Goal: Task Accomplishment & Management: Complete application form

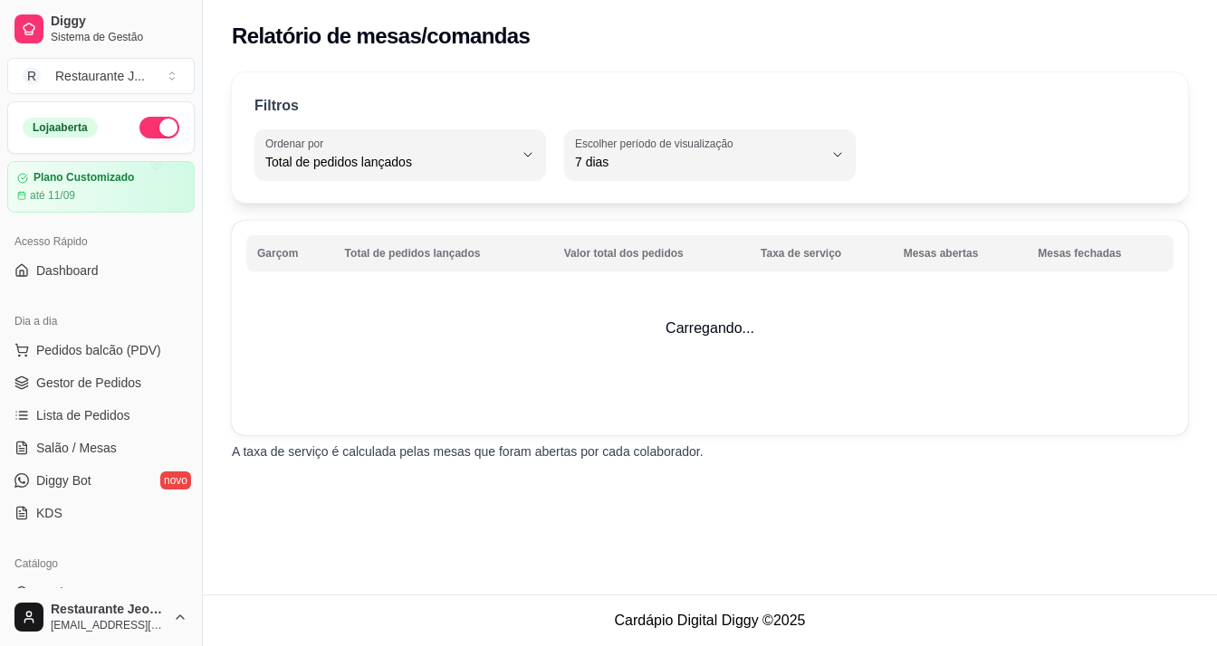
select select "TOTAL_OF_ORDERS"
select select "7"
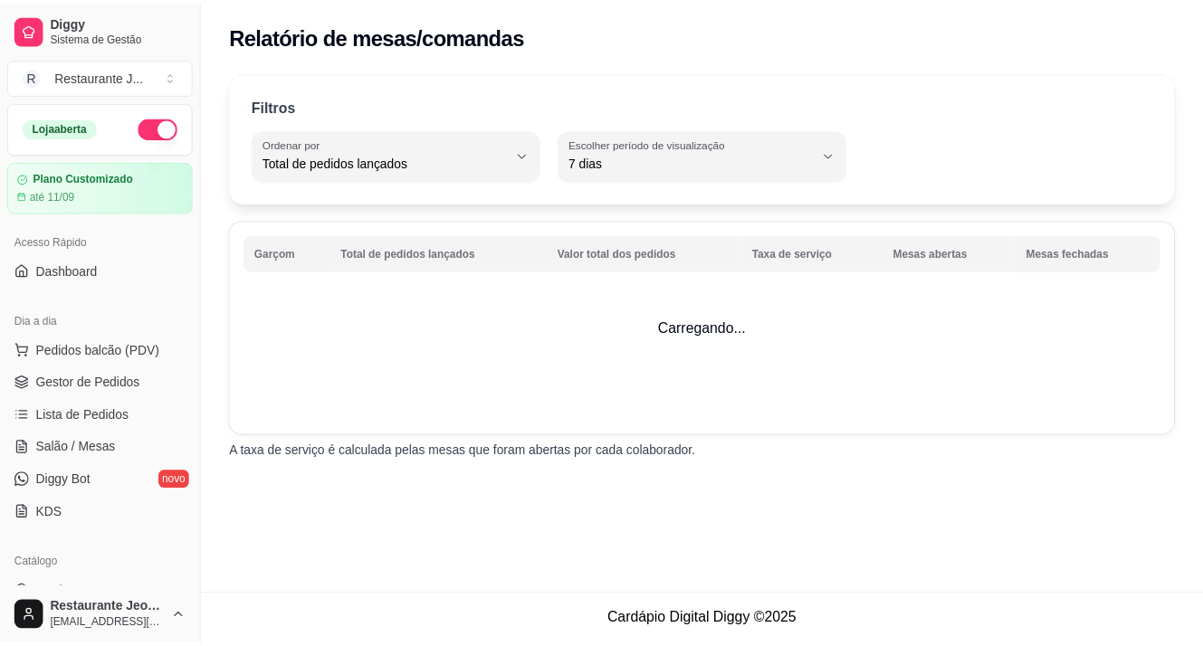
scroll to position [474, 0]
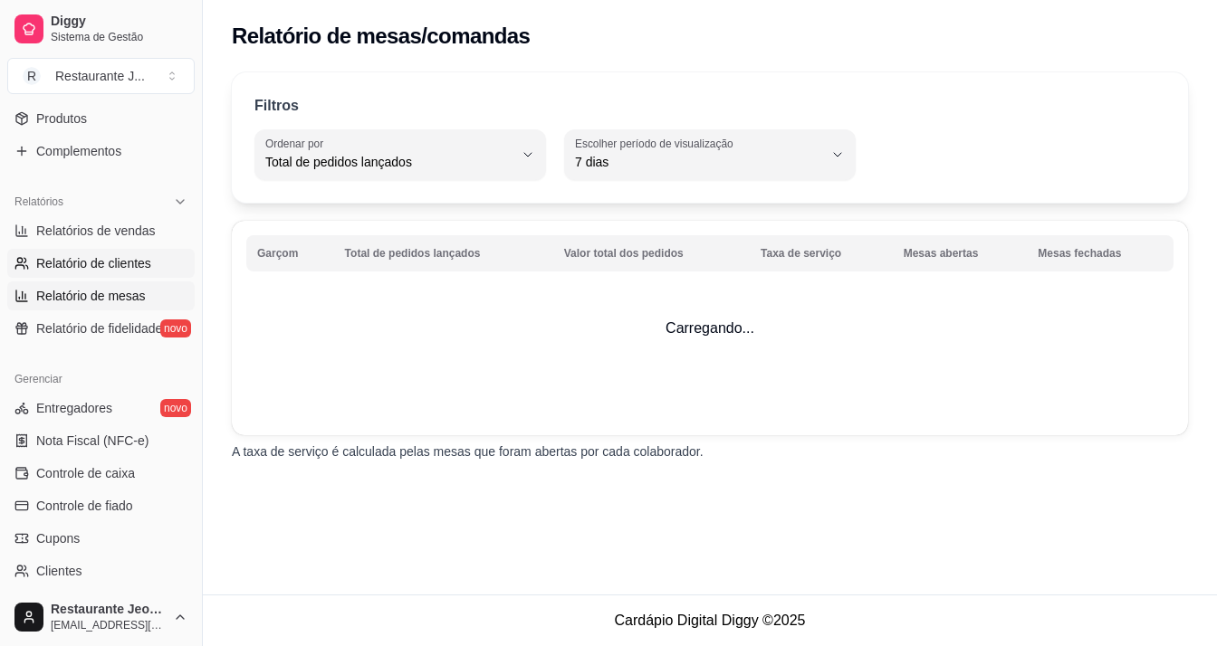
click at [92, 270] on span "Relatório de clientes" at bounding box center [93, 263] width 115 height 18
select select "30"
select select "HIGHEST_TOTAL_SPENT_WITH_ORDERS"
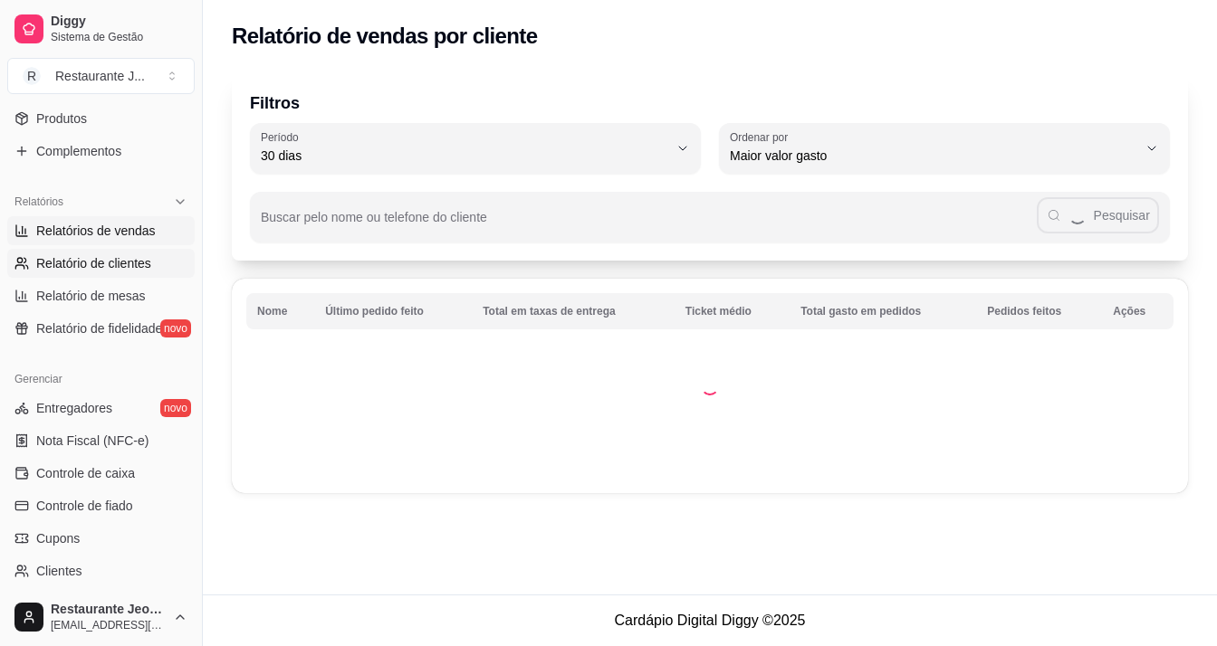
click at [74, 233] on span "Relatórios de vendas" at bounding box center [95, 231] width 119 height 18
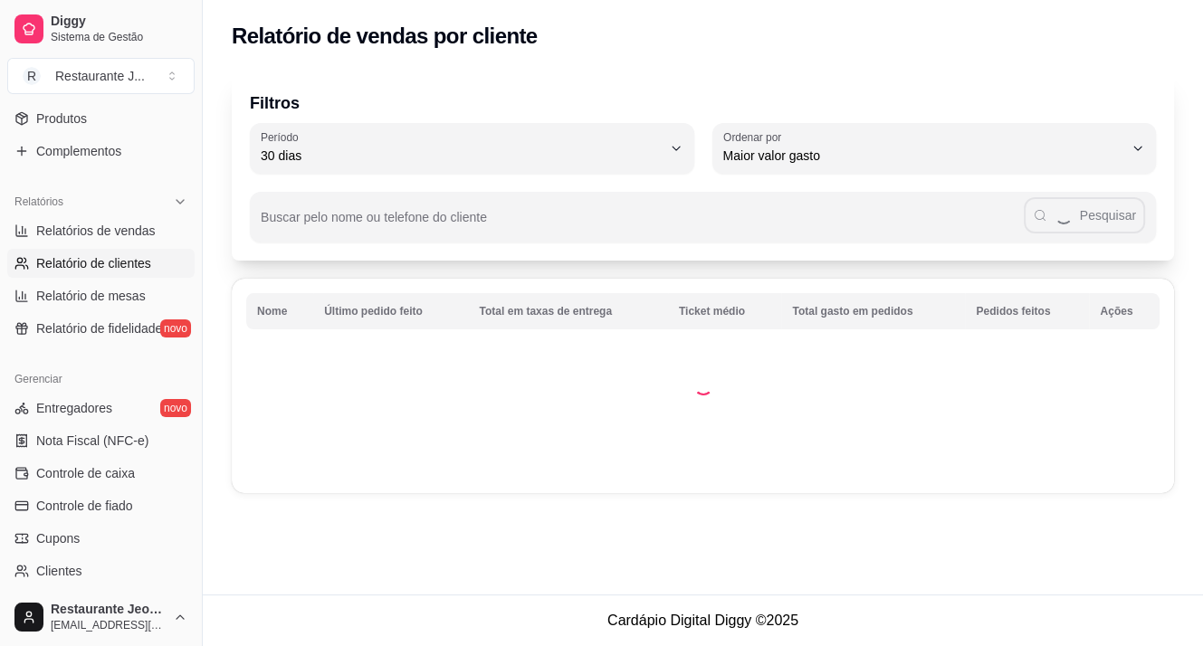
select select "ALL"
select select "0"
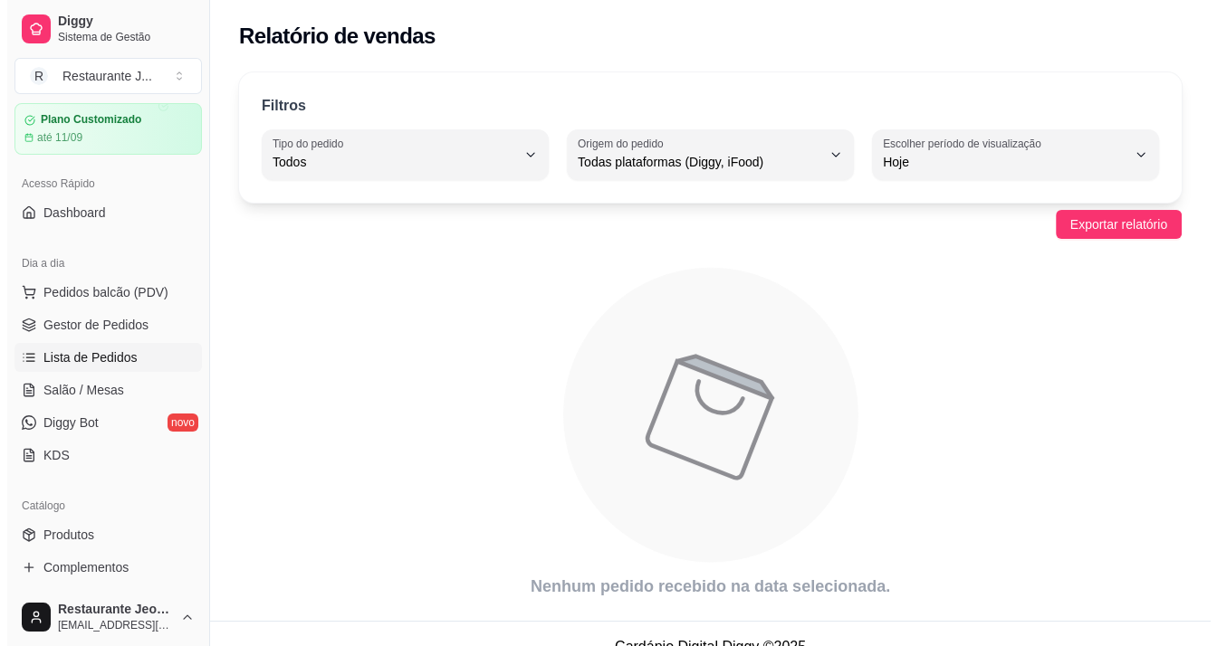
scroll to position [91, 0]
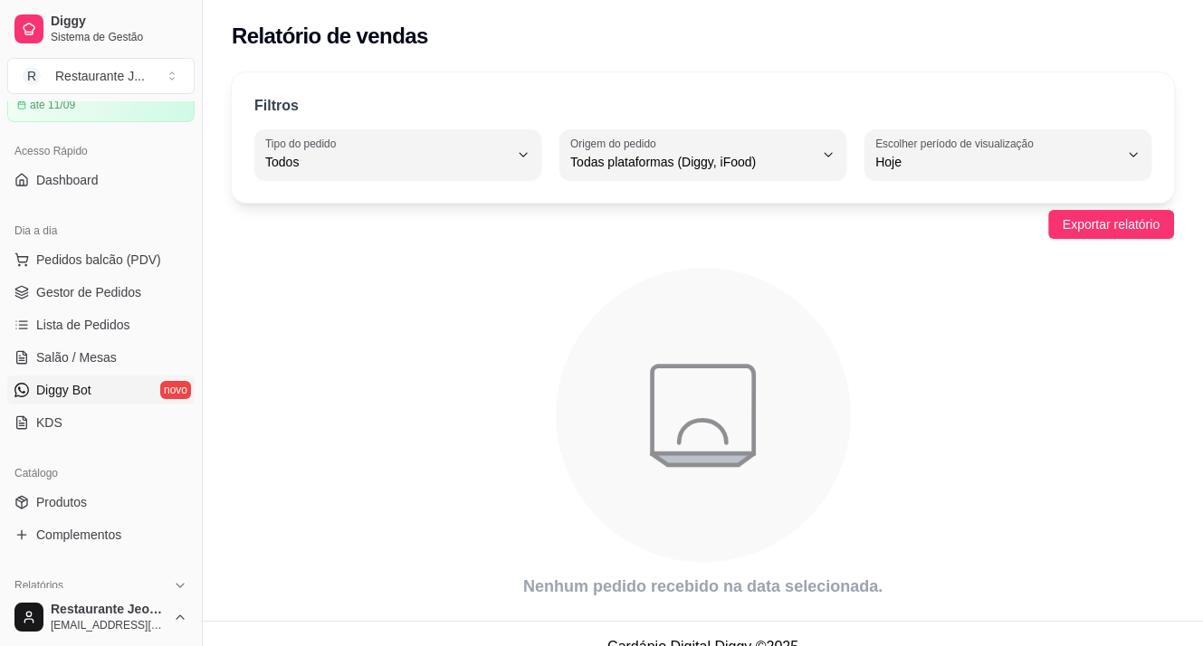
click at [99, 382] on link "Diggy Bot novo" at bounding box center [100, 390] width 187 height 29
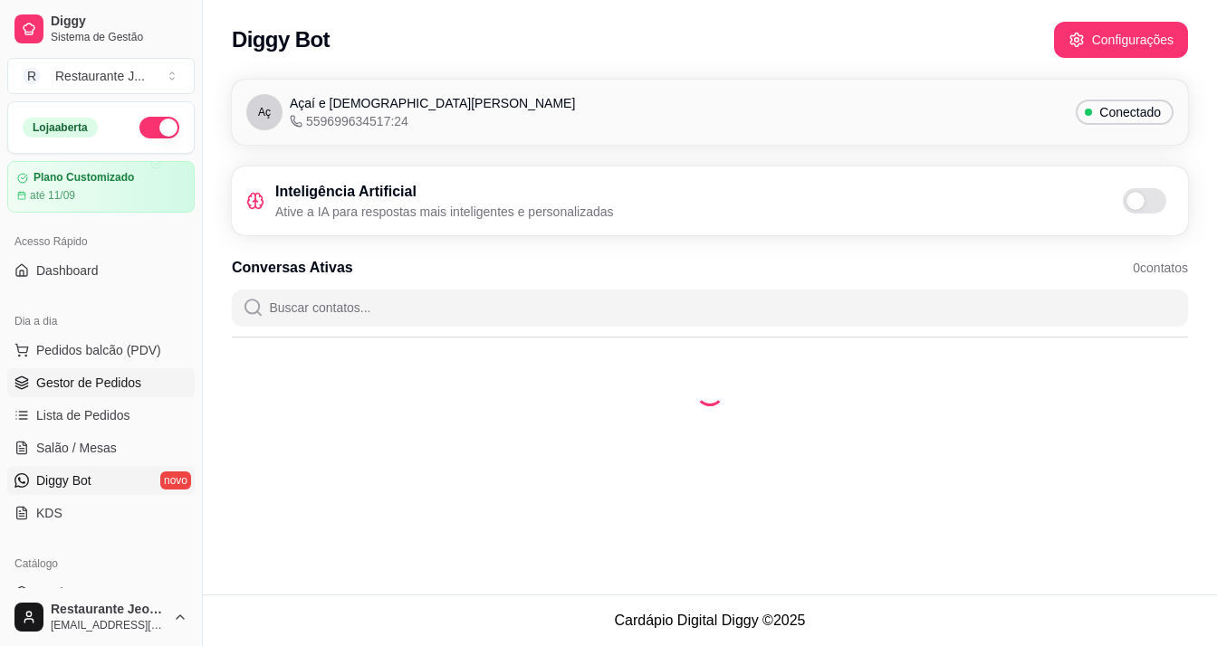
click at [102, 395] on link "Gestor de Pedidos" at bounding box center [100, 382] width 187 height 29
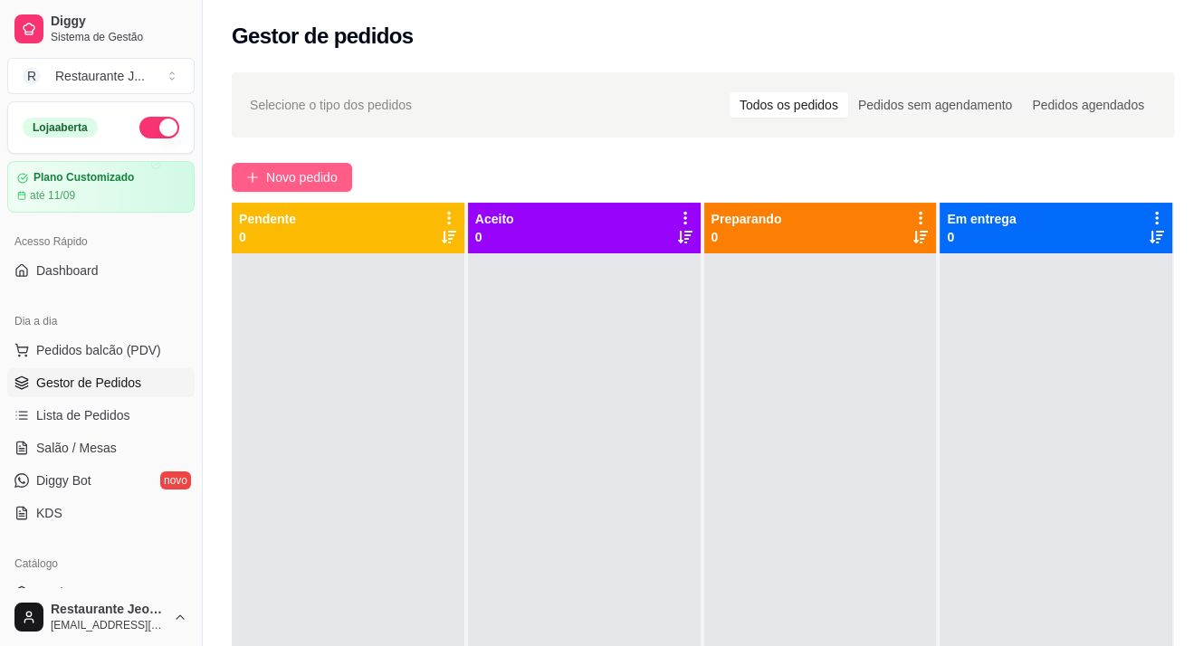
click at [294, 182] on span "Novo pedido" at bounding box center [302, 177] width 72 height 20
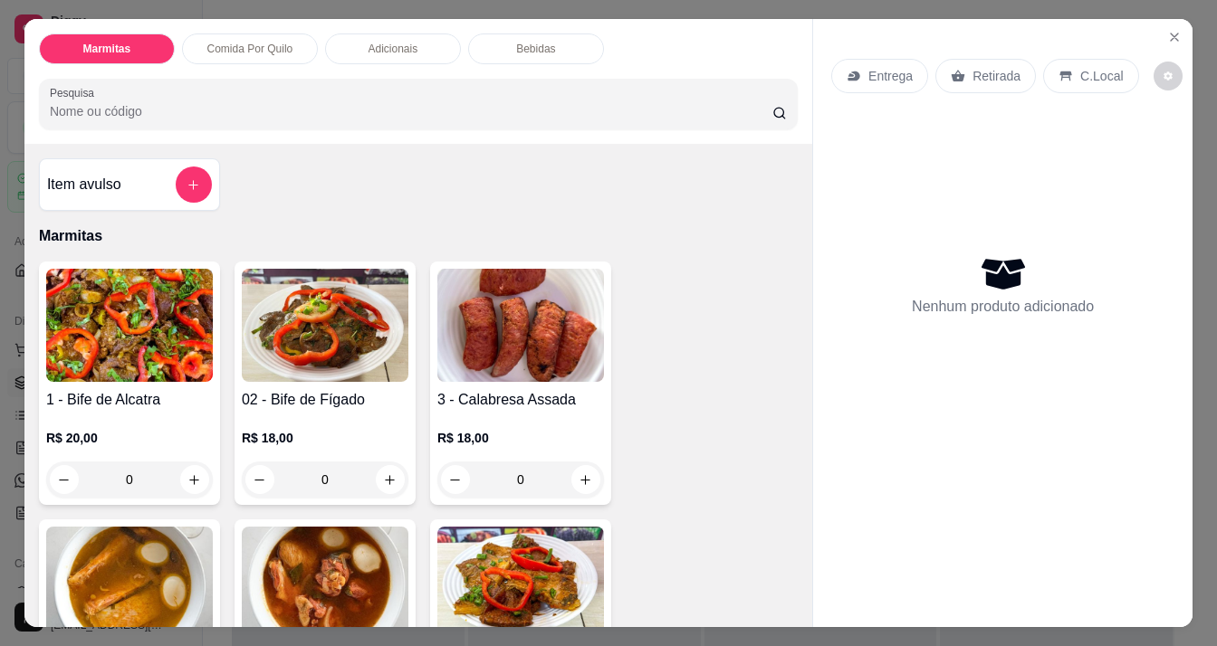
click at [287, 109] on input "Pesquisa" at bounding box center [411, 111] width 723 height 18
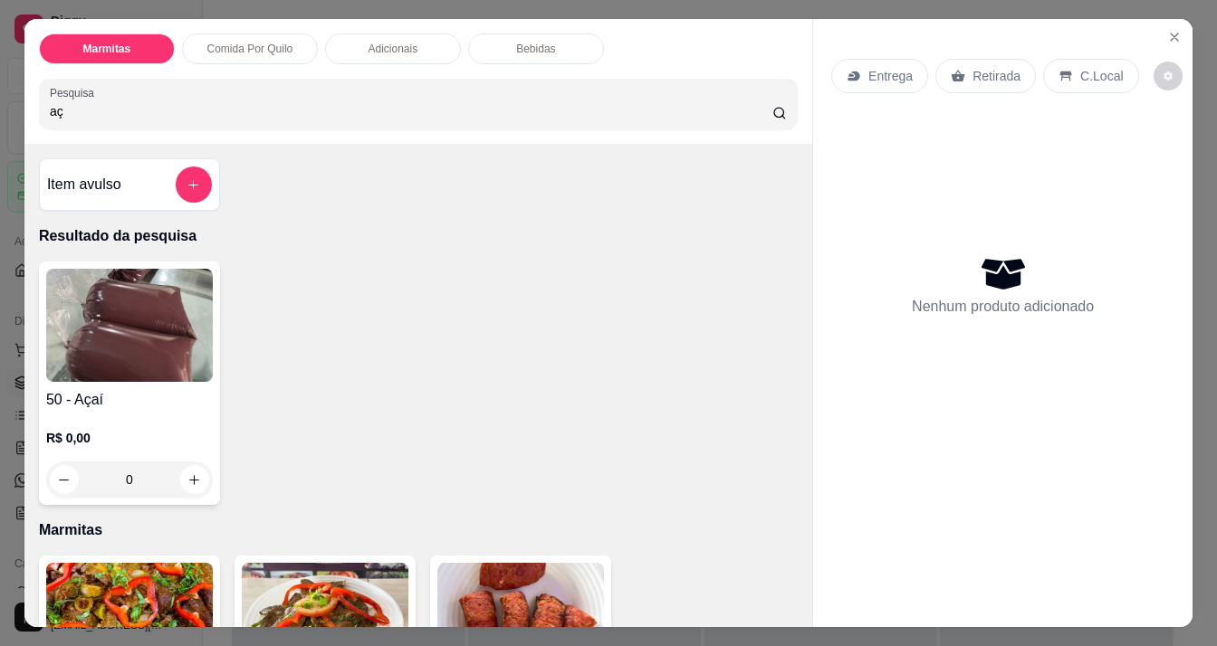
type input "aç"
click at [167, 346] on img at bounding box center [129, 325] width 167 height 113
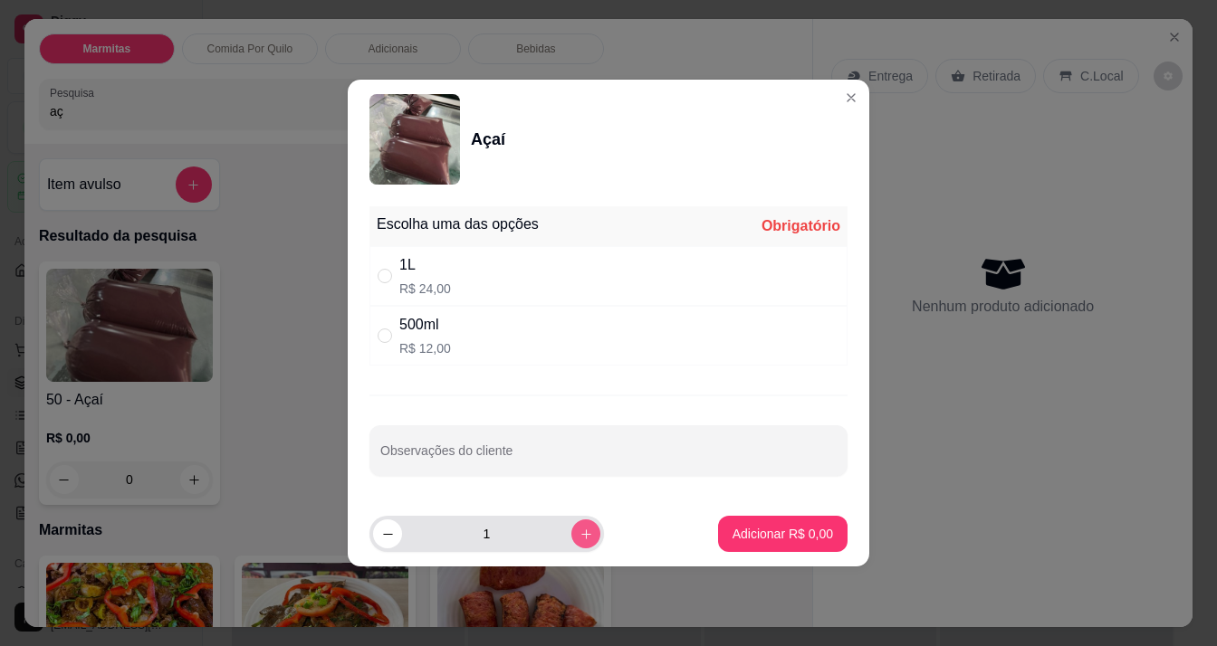
click at [579, 537] on icon "increase-product-quantity" at bounding box center [586, 535] width 14 height 14
type input "3"
click at [500, 329] on div "500ml R$ 12,00" at bounding box center [608, 336] width 478 height 60
radio input "true"
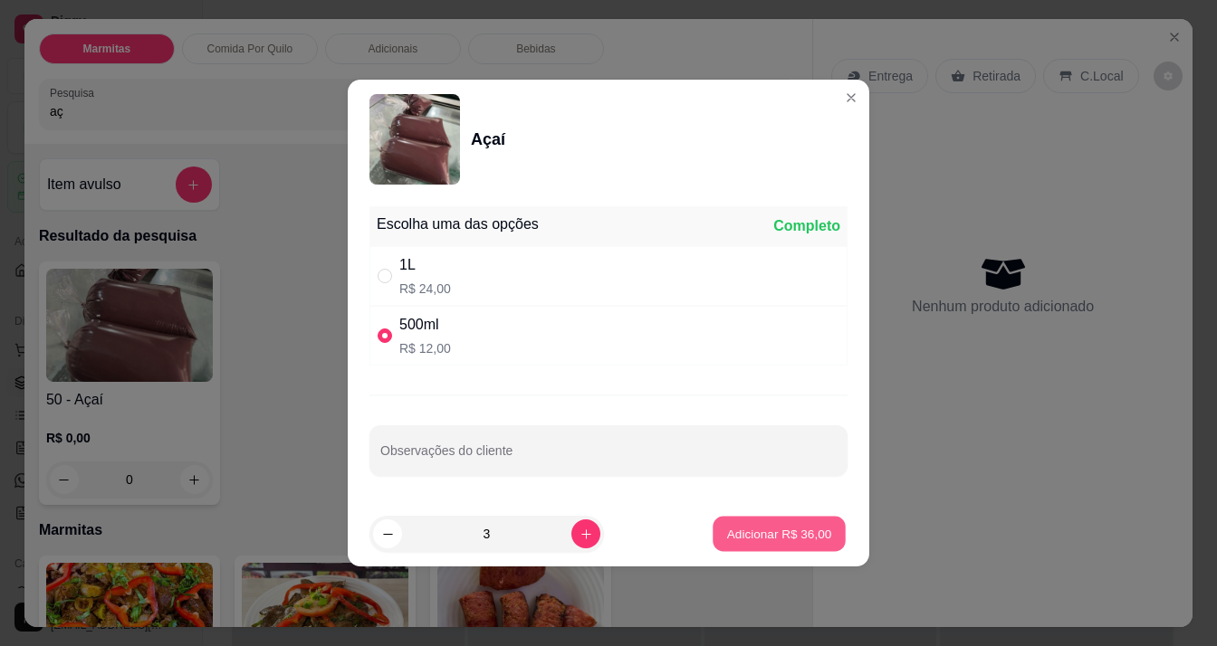
click at [801, 539] on p "Adicionar R$ 36,00" at bounding box center [779, 533] width 105 height 17
type input "3"
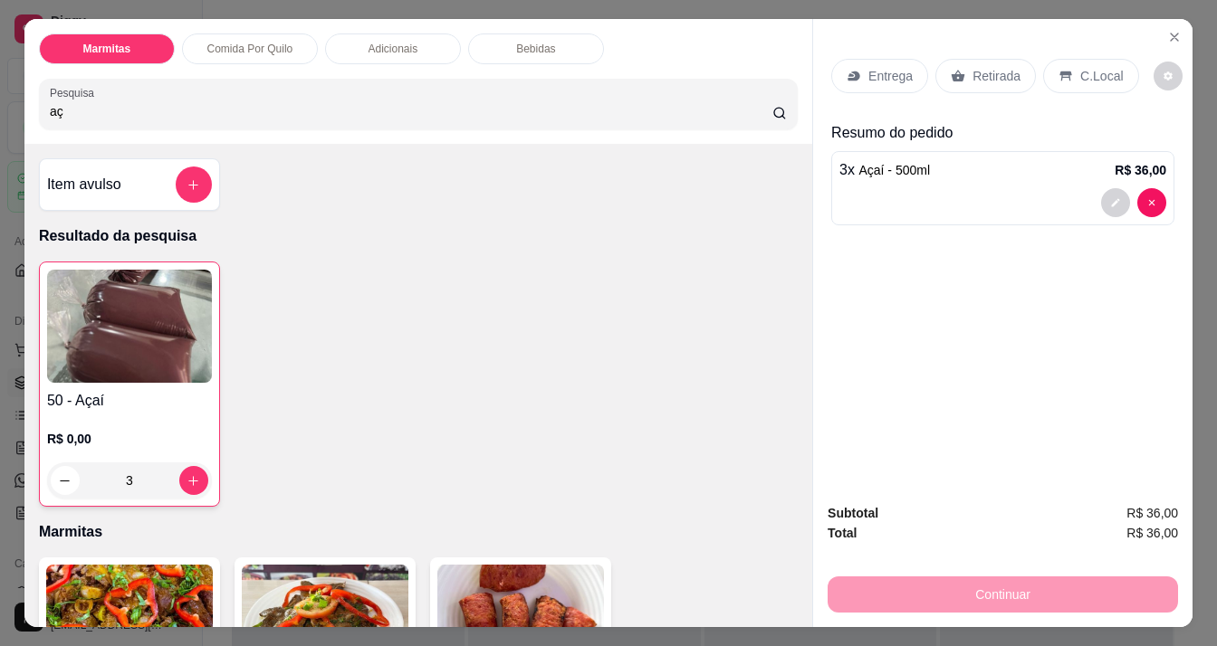
click at [129, 110] on input "aç" at bounding box center [411, 111] width 723 height 18
click at [187, 178] on icon "add-separate-item" at bounding box center [194, 185] width 14 height 14
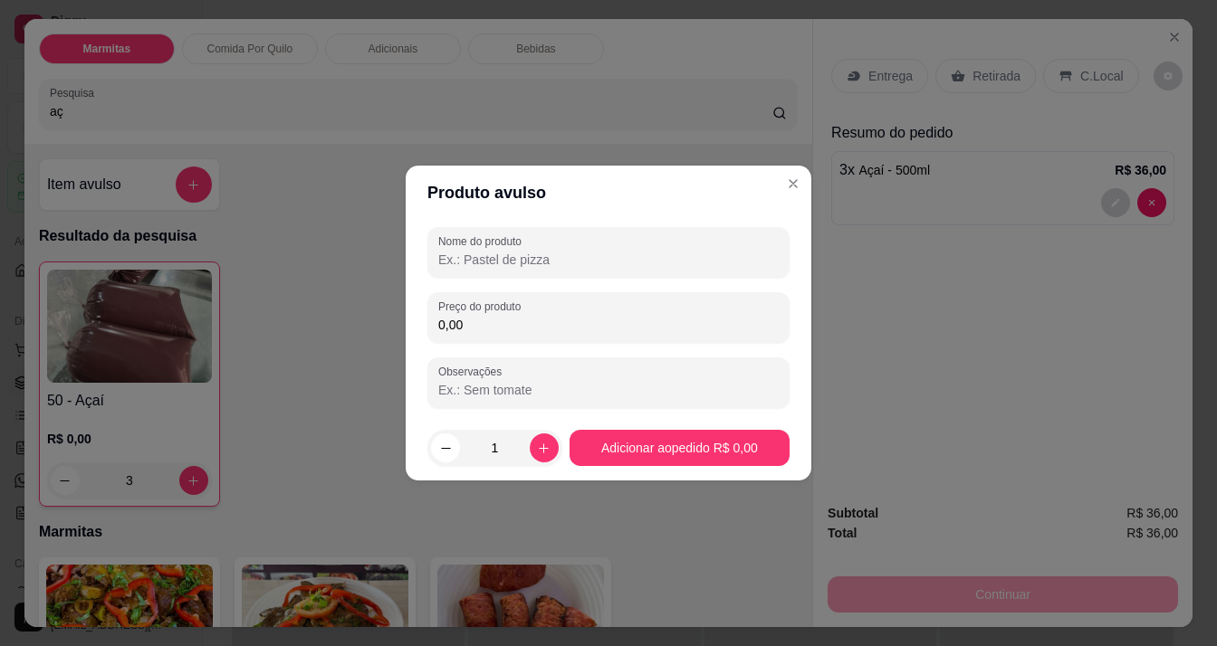
click at [597, 253] on input "Nome do produto" at bounding box center [608, 260] width 340 height 18
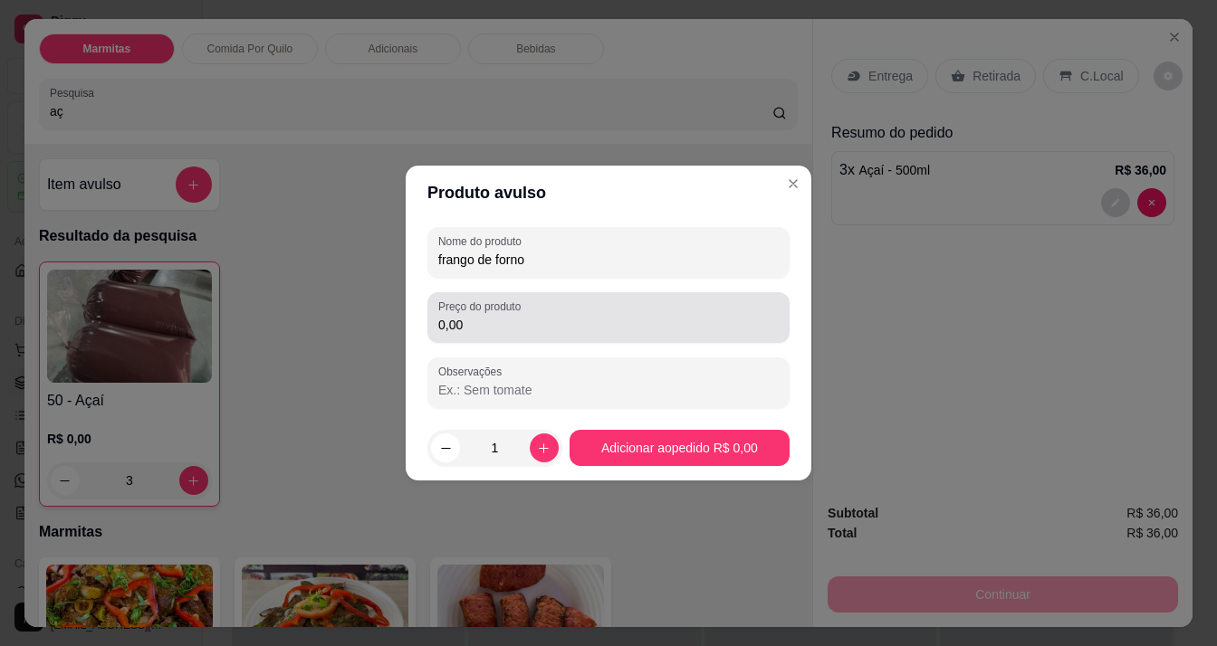
type input "frango de forno"
click at [605, 334] on div "0,00" at bounding box center [608, 318] width 340 height 36
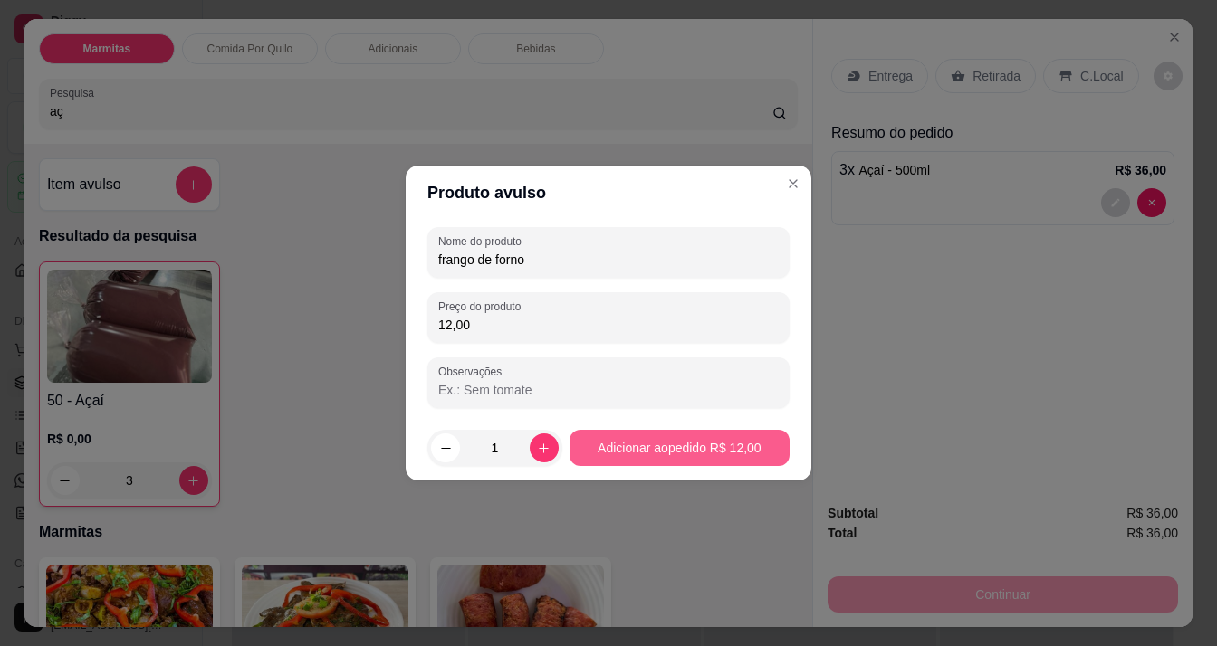
type input "12,00"
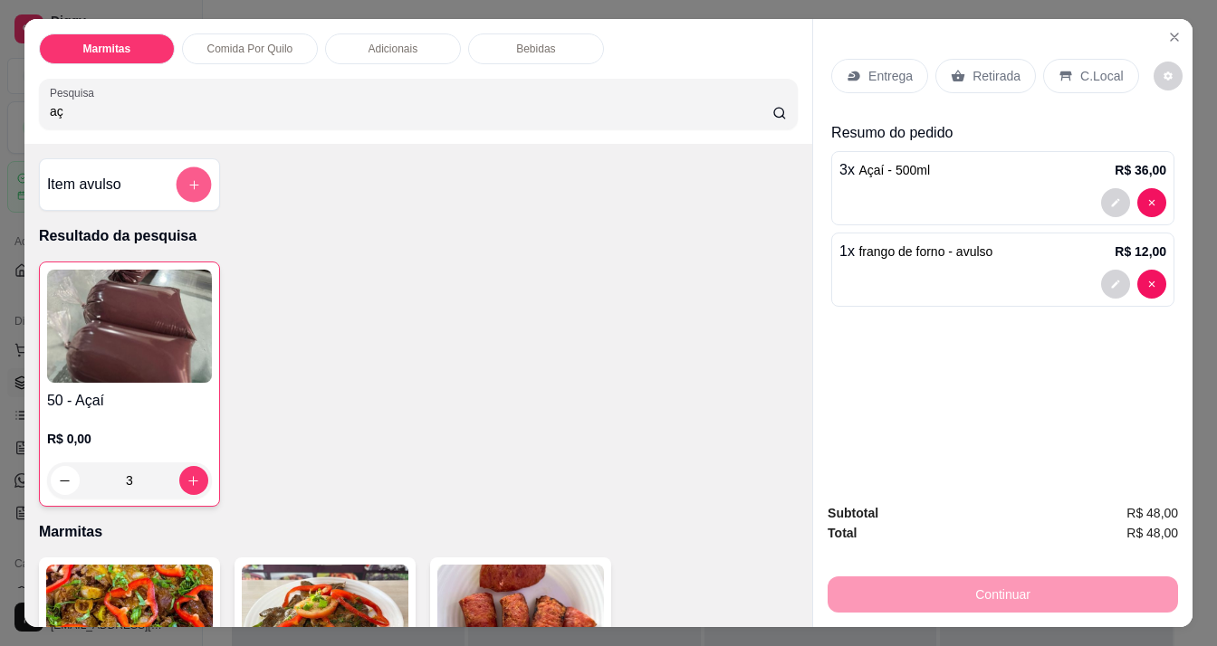
click at [181, 185] on button "add-separate-item" at bounding box center [193, 184] width 35 height 35
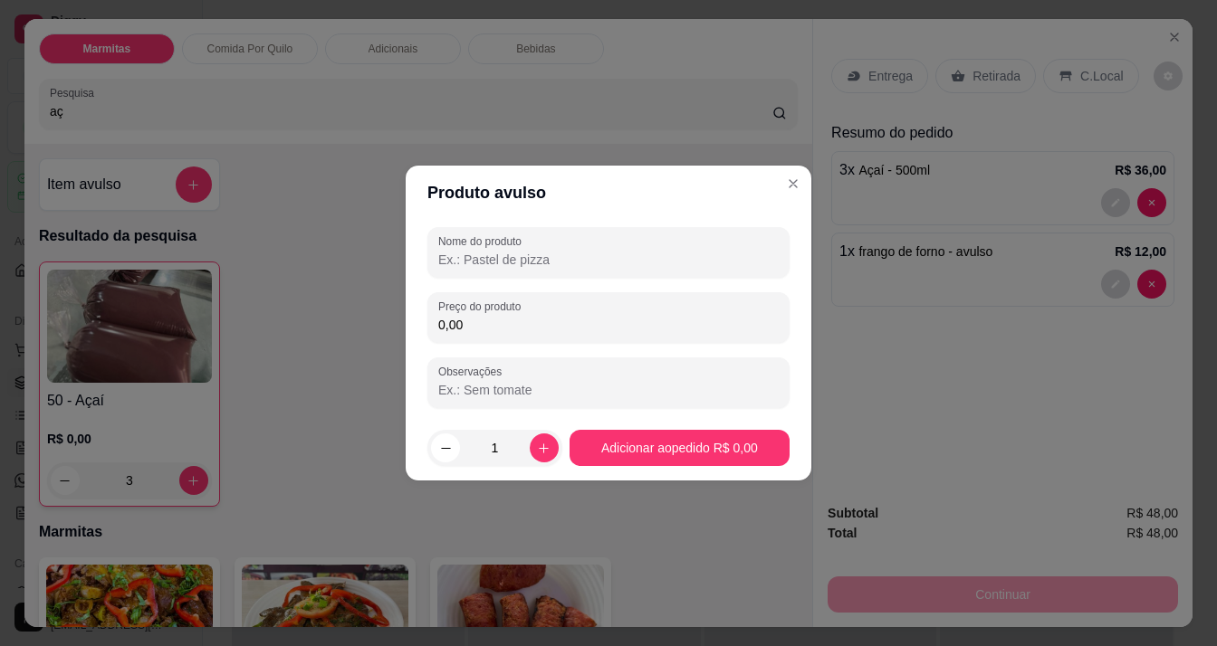
click at [510, 265] on input "Nome do produto" at bounding box center [608, 260] width 340 height 18
type input "bife de alcatra"
click at [522, 329] on input "0,00" at bounding box center [608, 325] width 340 height 18
type input "12,00"
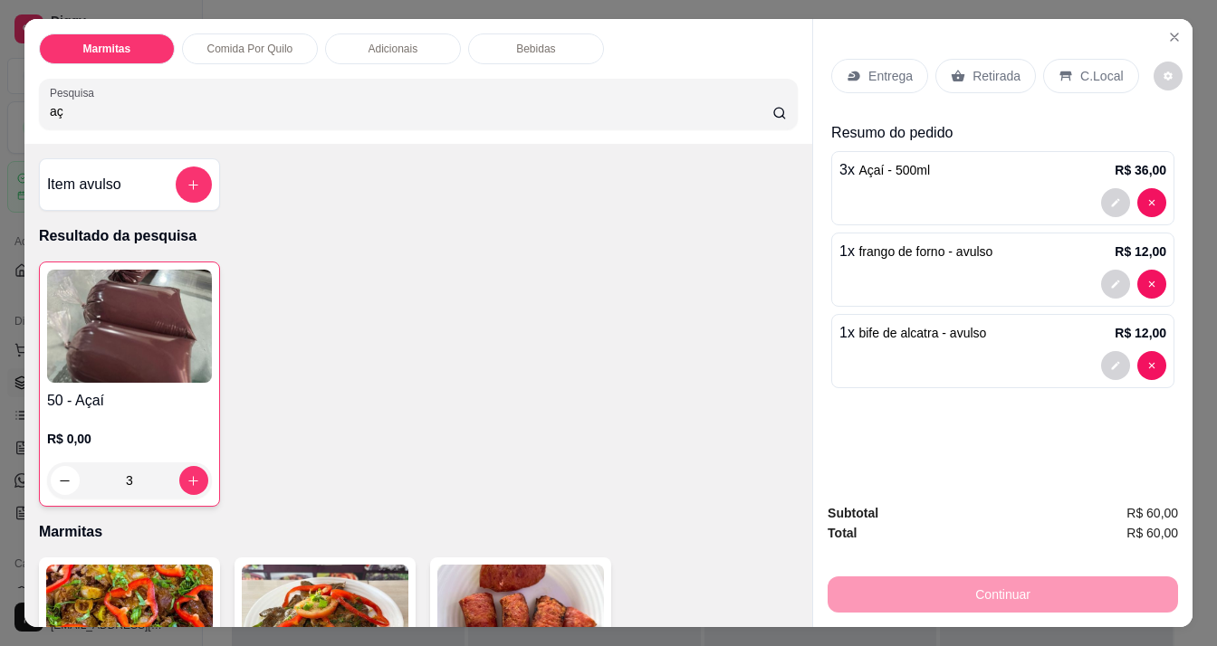
click at [167, 178] on div "Item avulso" at bounding box center [129, 185] width 165 height 36
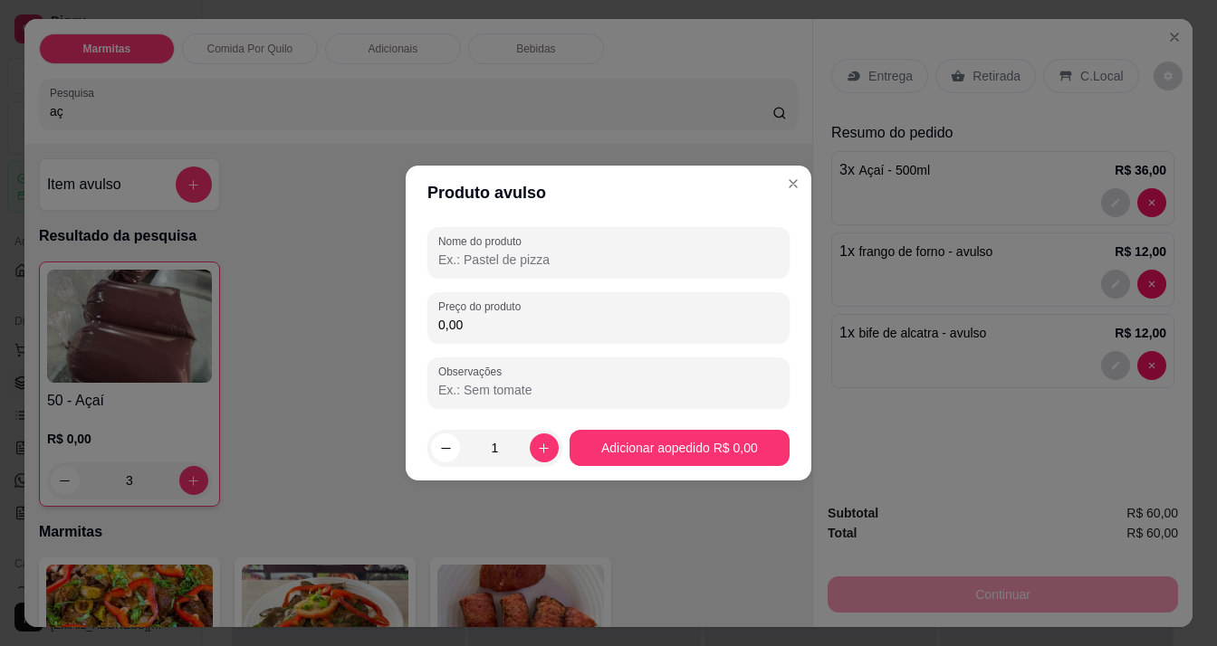
click at [495, 253] on input "Nome do produto" at bounding box center [608, 260] width 340 height 18
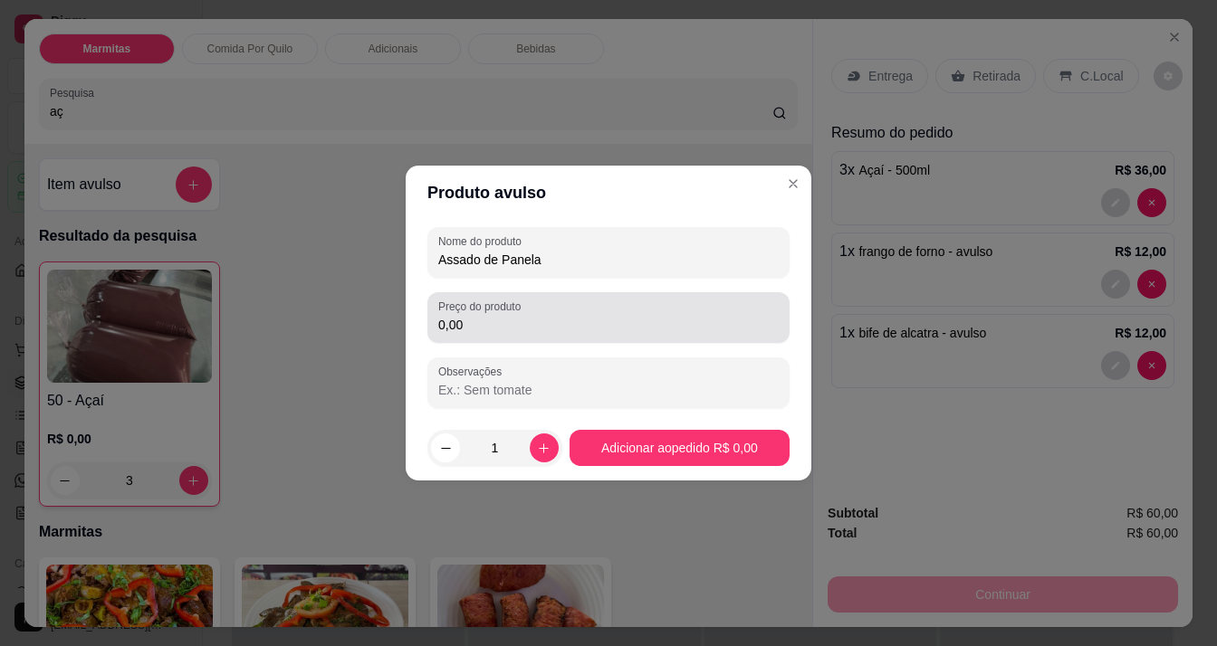
type input "Assado de Panela"
click at [514, 316] on input "0,00" at bounding box center [608, 325] width 340 height 18
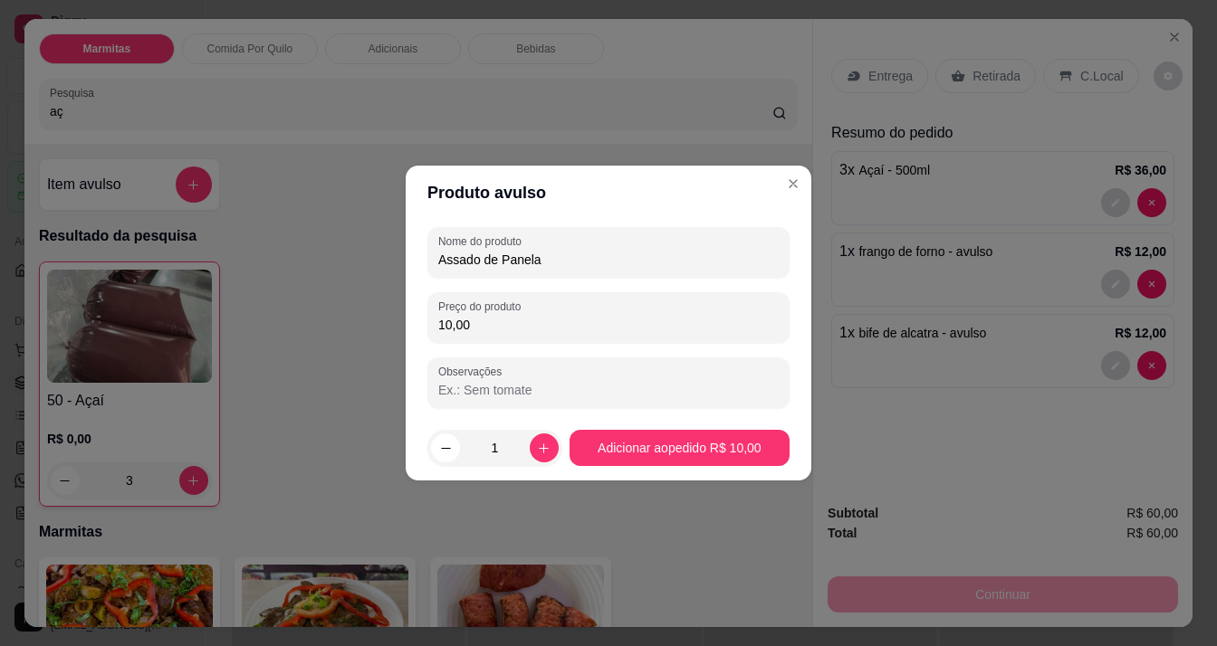
type input "10,00"
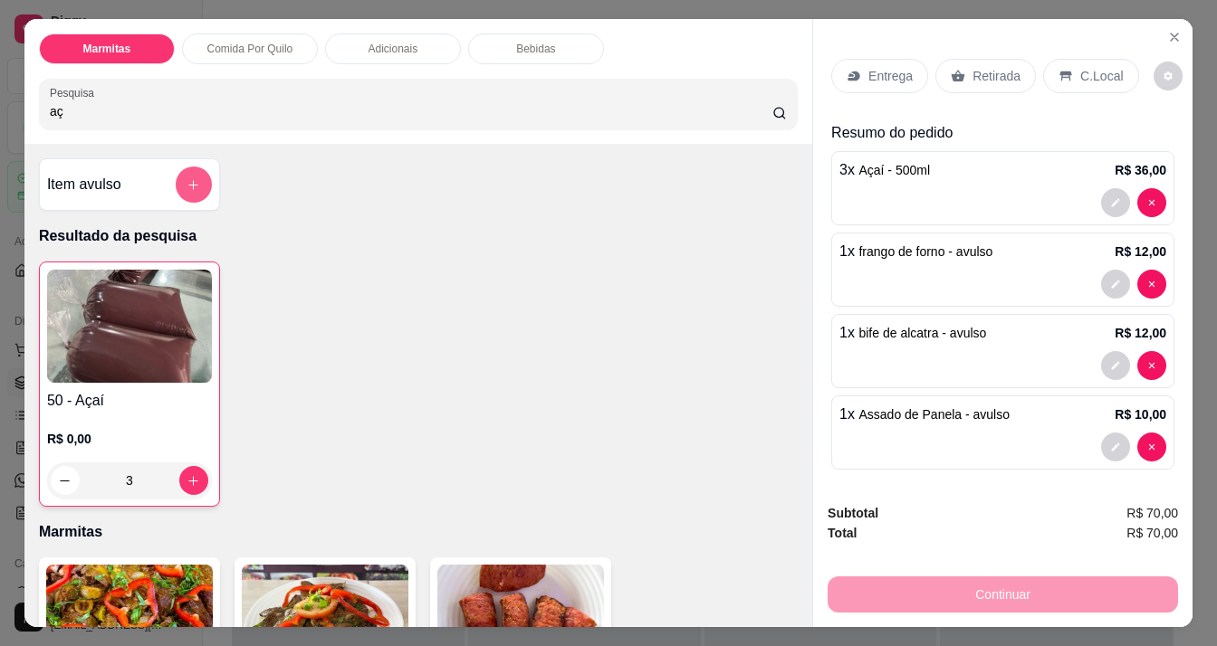
click at [177, 173] on button "add-separate-item" at bounding box center [194, 185] width 36 height 36
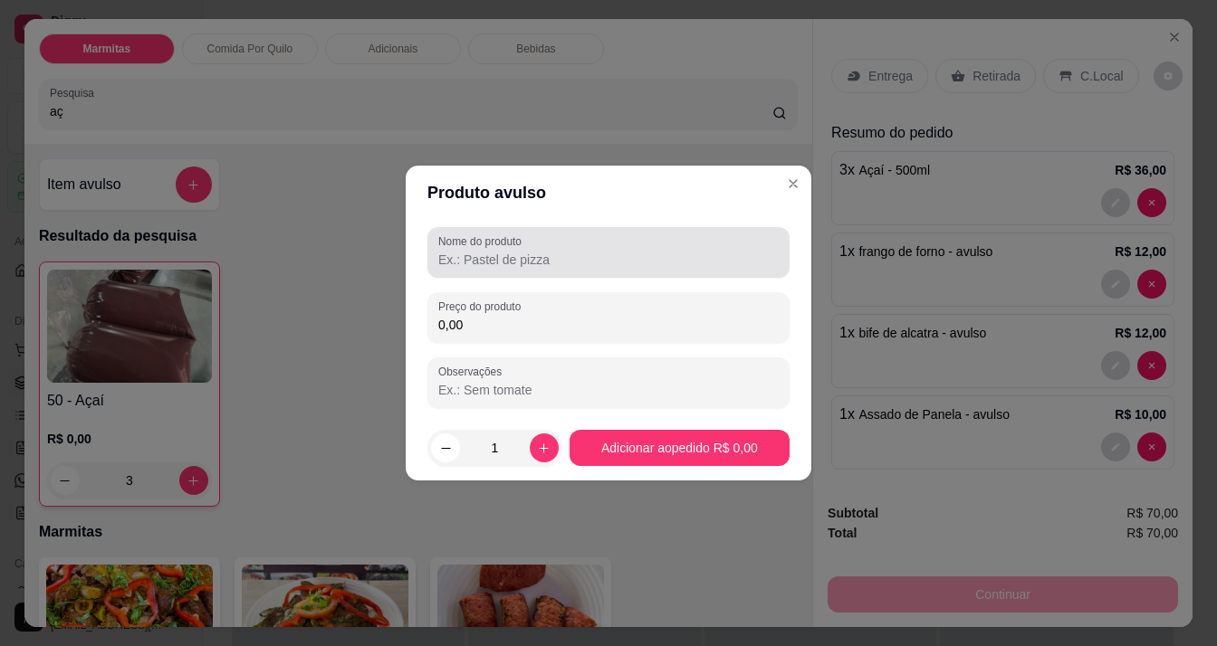
click at [460, 258] on input "Nome do produto" at bounding box center [608, 260] width 340 height 18
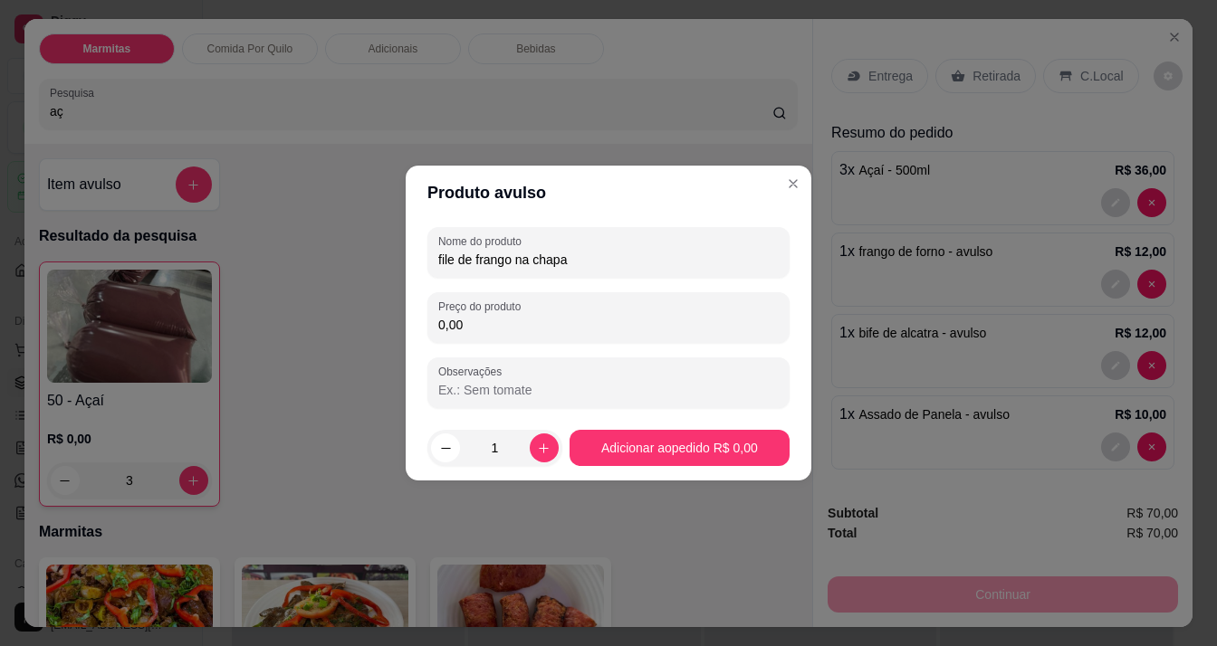
type input "file de frango na chapa"
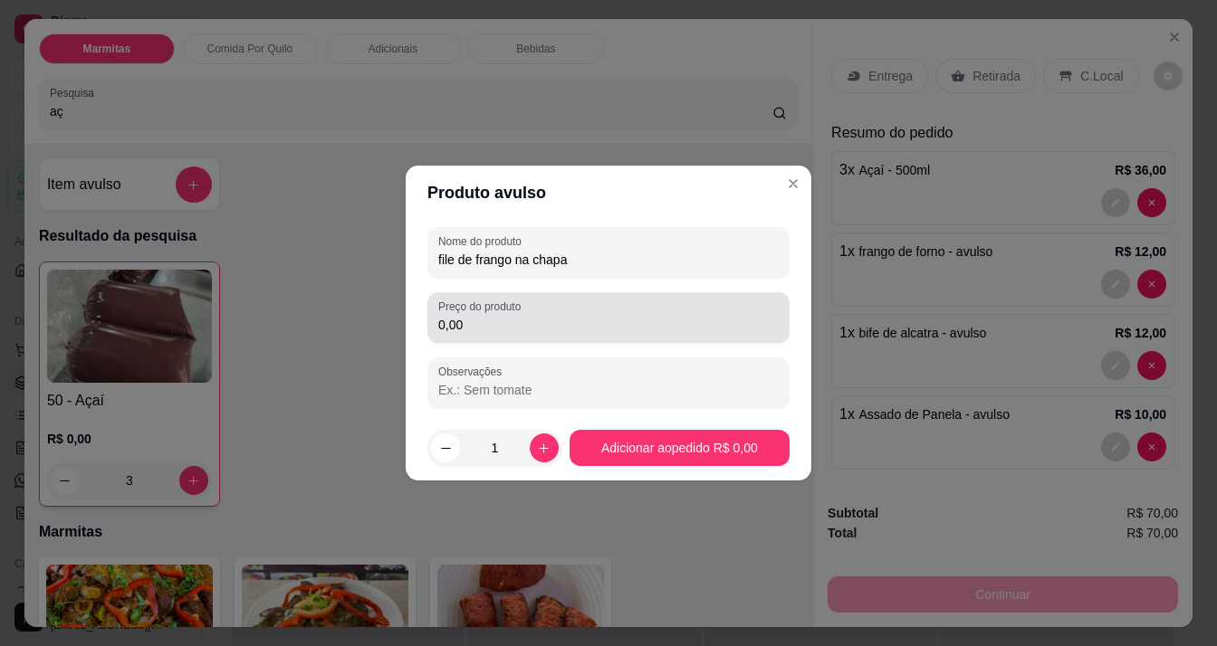
click at [543, 329] on input "0,00" at bounding box center [608, 325] width 340 height 18
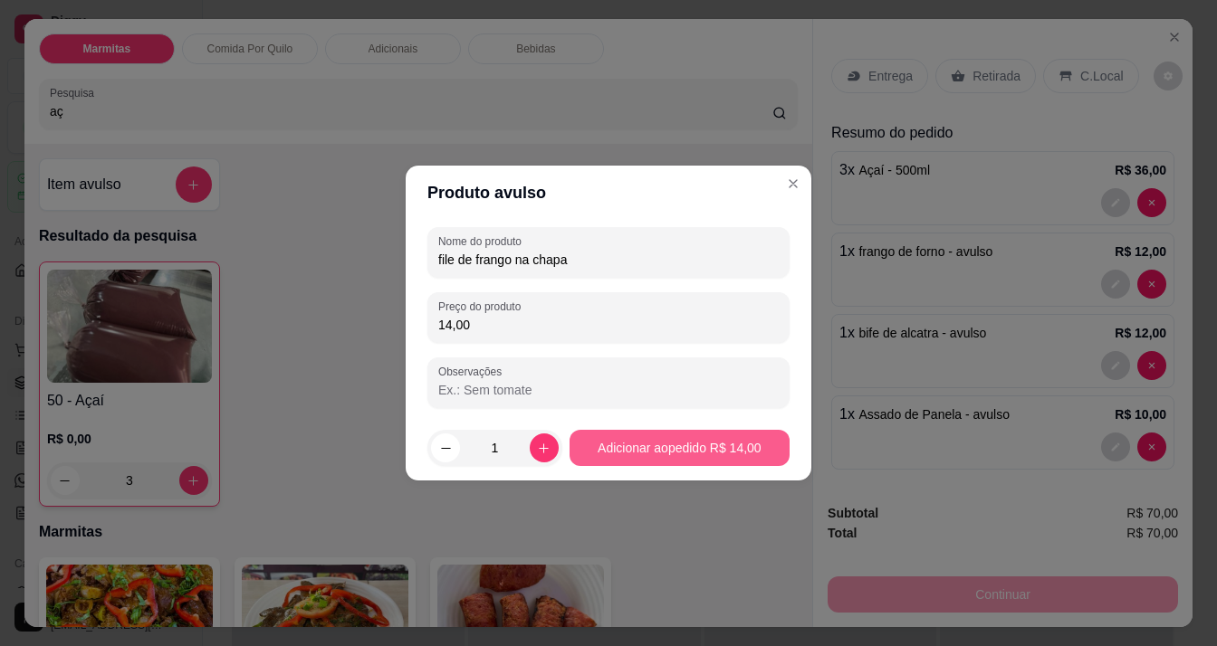
type input "14,00"
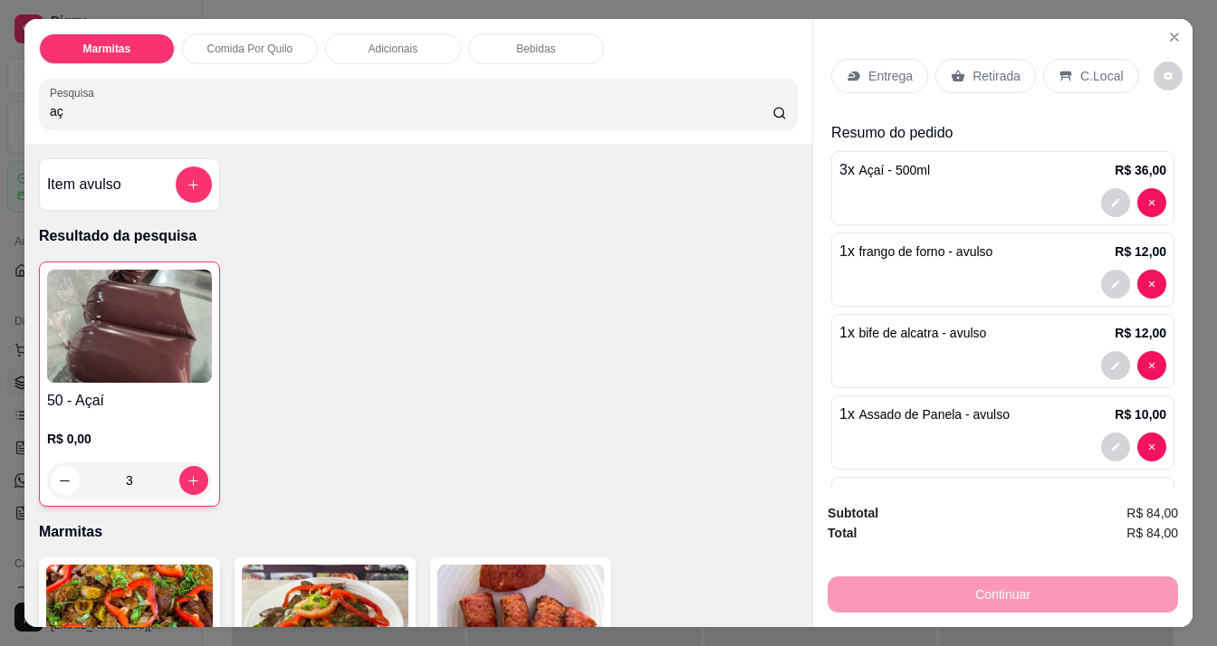
click at [96, 158] on div "Item avulso" at bounding box center [129, 184] width 181 height 52
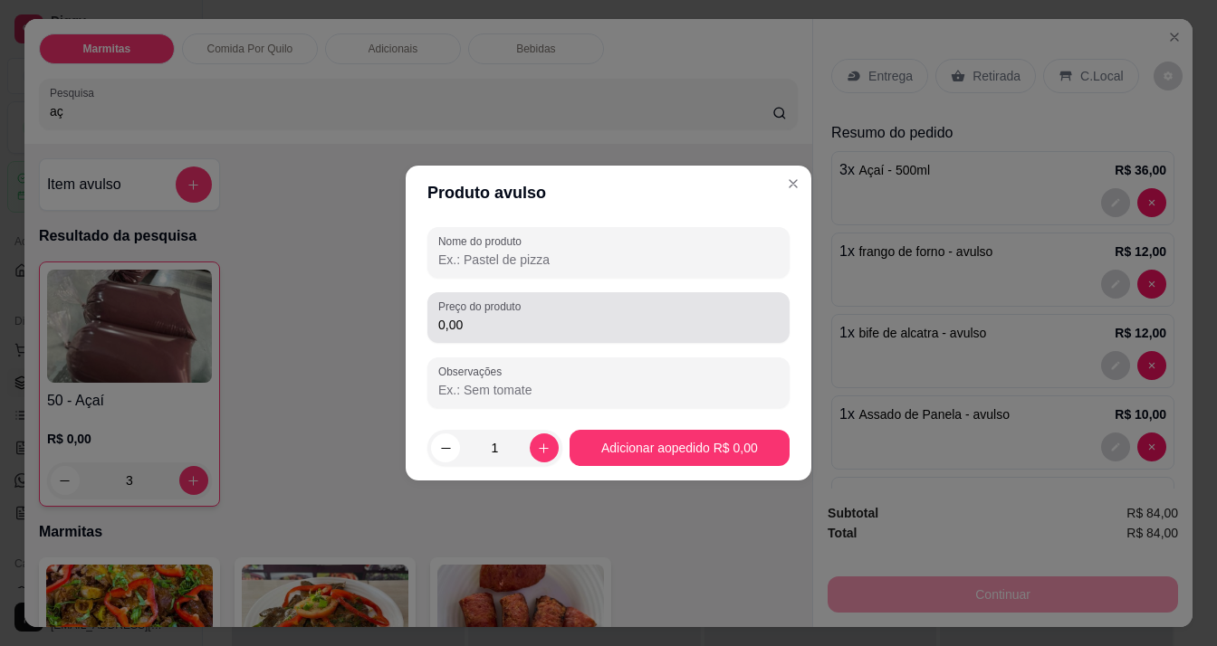
click at [491, 316] on input "0,00" at bounding box center [608, 325] width 340 height 18
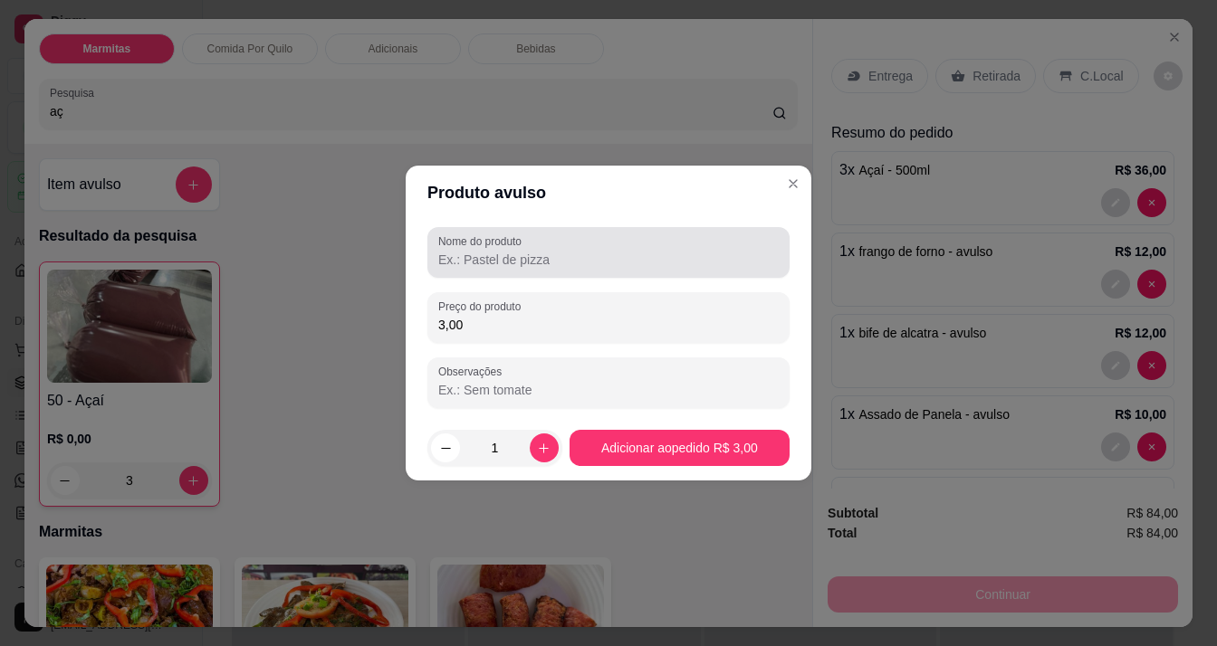
type input "3,00"
click at [495, 274] on div "Nome do produto" at bounding box center [608, 252] width 362 height 51
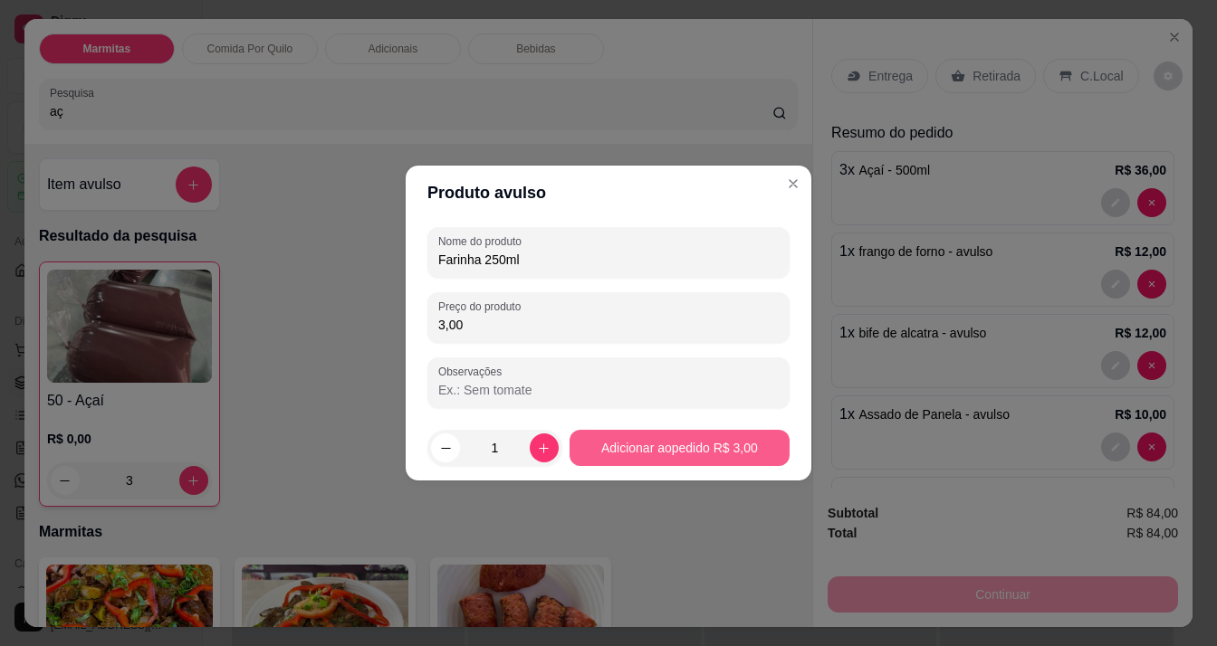
type input "Farinha 250ml"
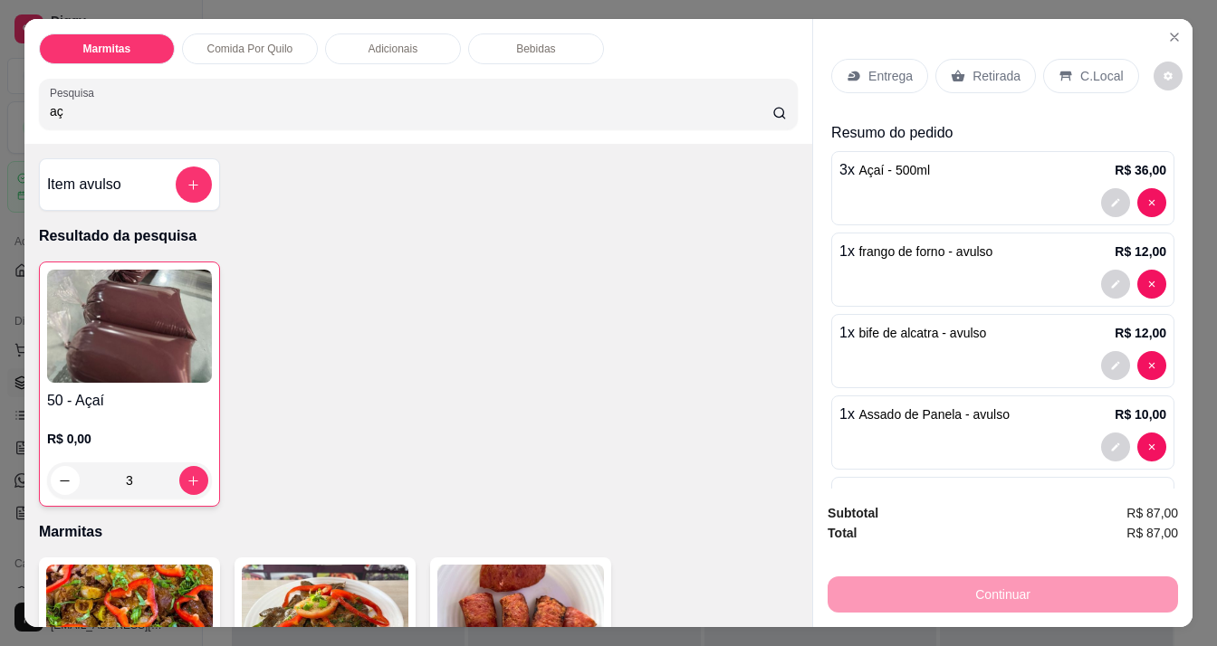
click at [872, 67] on p "Entrega" at bounding box center [890, 76] width 44 height 18
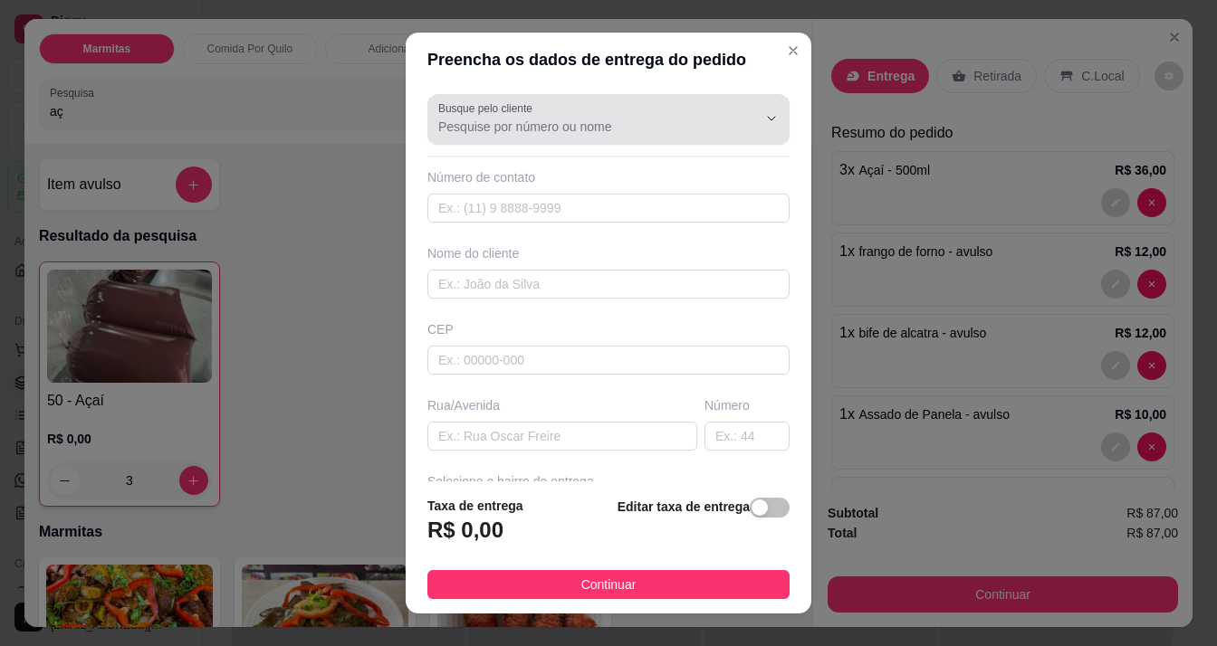
click at [539, 110] on div at bounding box center [608, 119] width 340 height 36
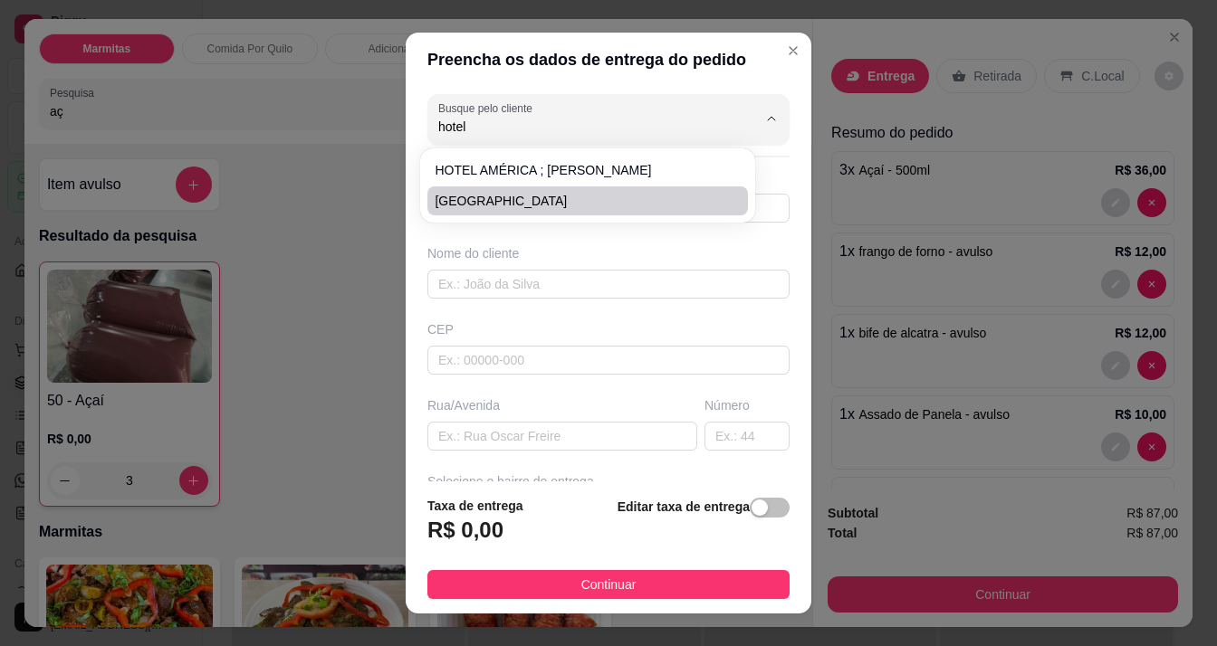
click at [620, 193] on span "[GEOGRAPHIC_DATA]" at bounding box center [578, 201] width 288 height 18
type input "[GEOGRAPHIC_DATA]"
type input "96988010030"
type input "[GEOGRAPHIC_DATA]"
type input "AV COARACY NUNES"
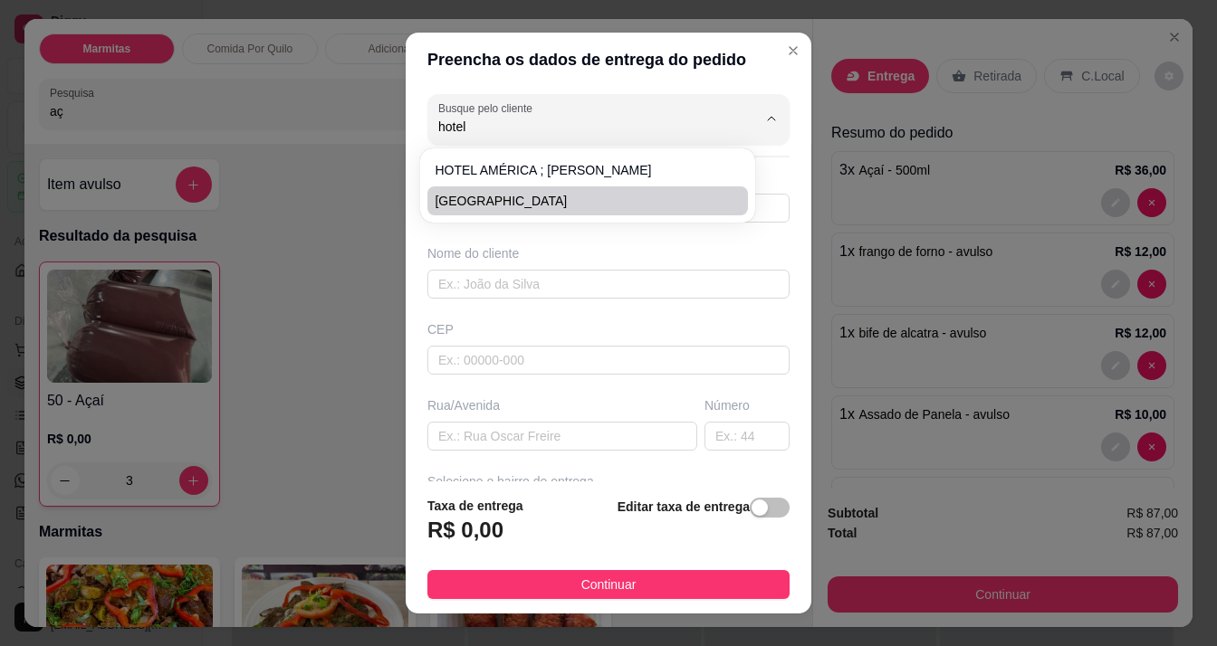
type input "333"
type input "Macapá"
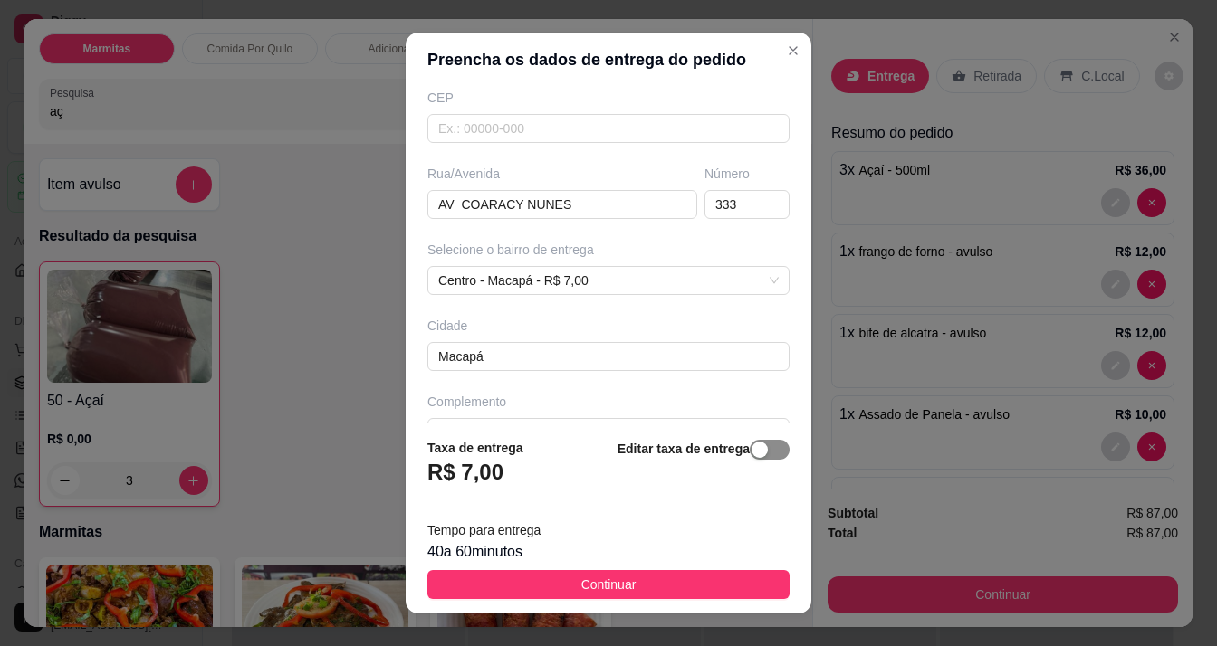
scroll to position [271, 0]
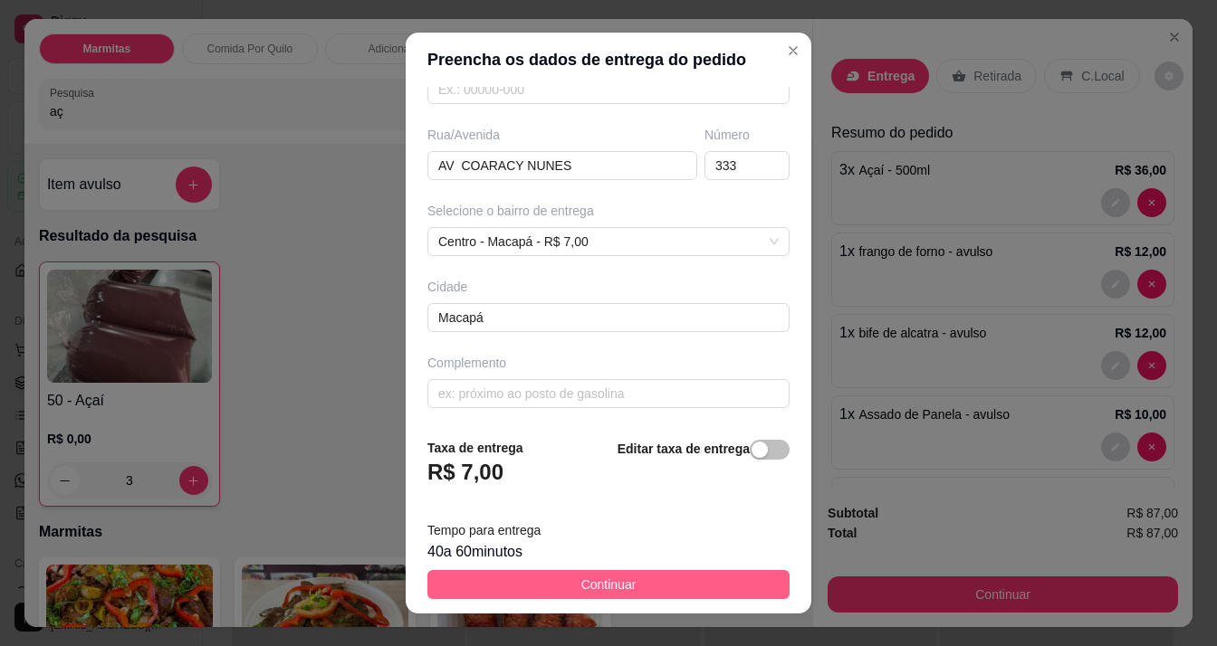
type input "[GEOGRAPHIC_DATA]"
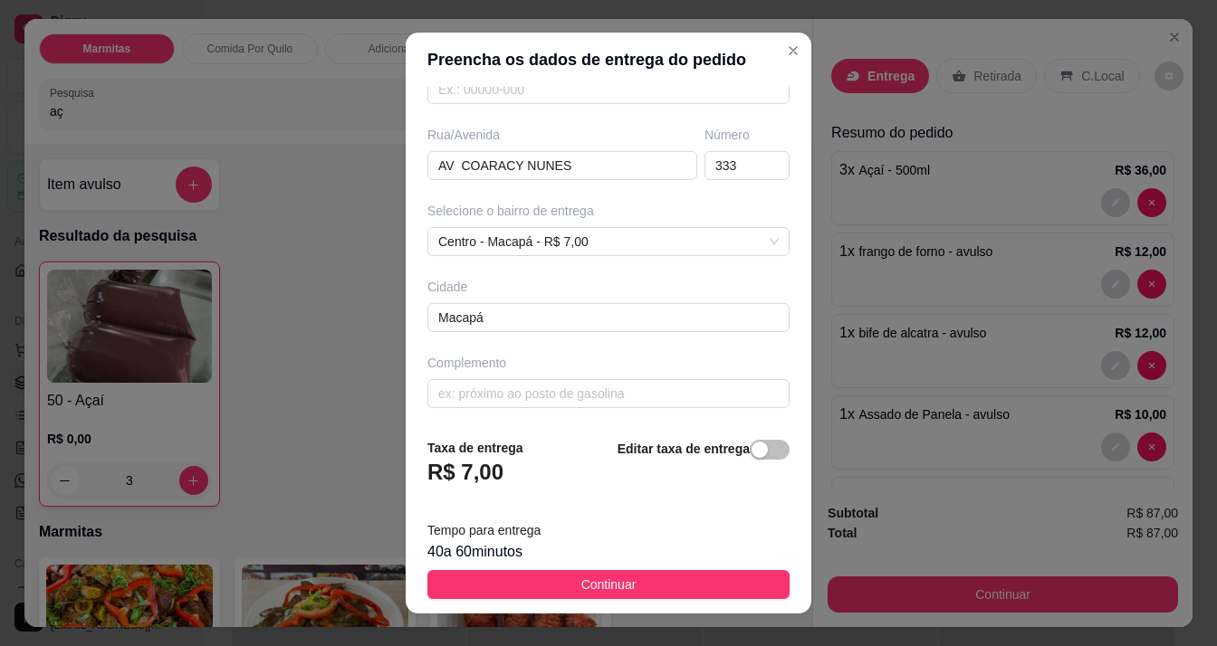
click at [710, 574] on button "Continuar" at bounding box center [608, 584] width 362 height 29
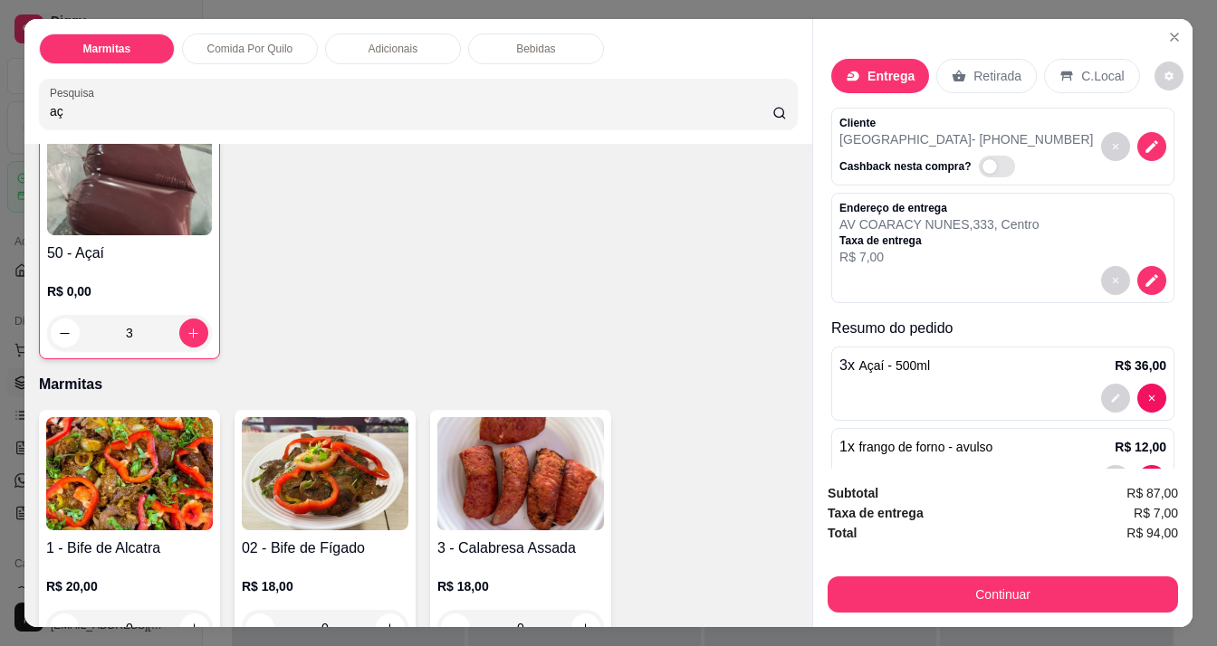
scroll to position [0, 0]
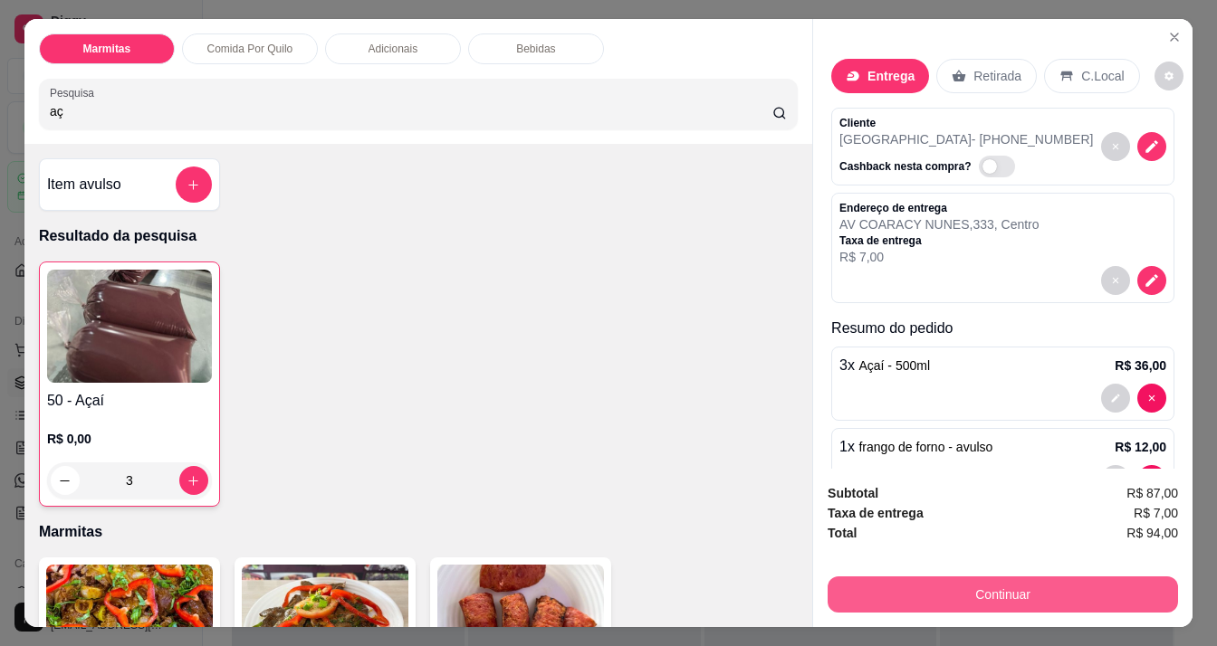
click at [974, 583] on button "Continuar" at bounding box center [1002, 595] width 350 height 36
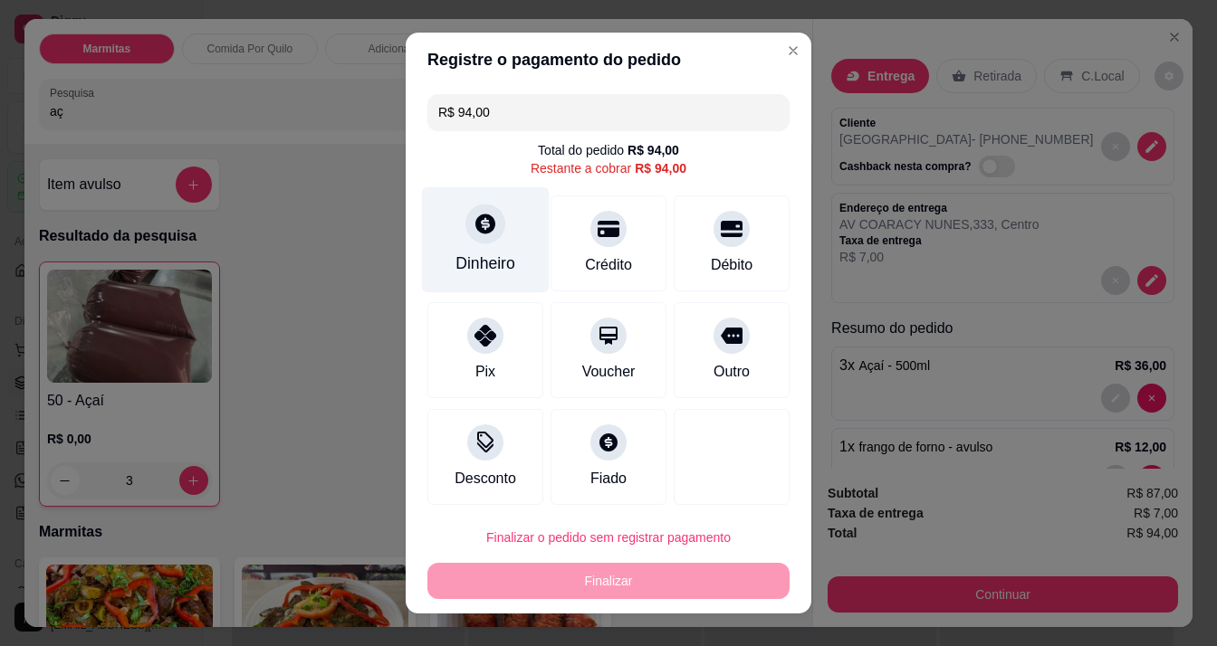
click at [462, 259] on div "Dinheiro" at bounding box center [485, 264] width 60 height 24
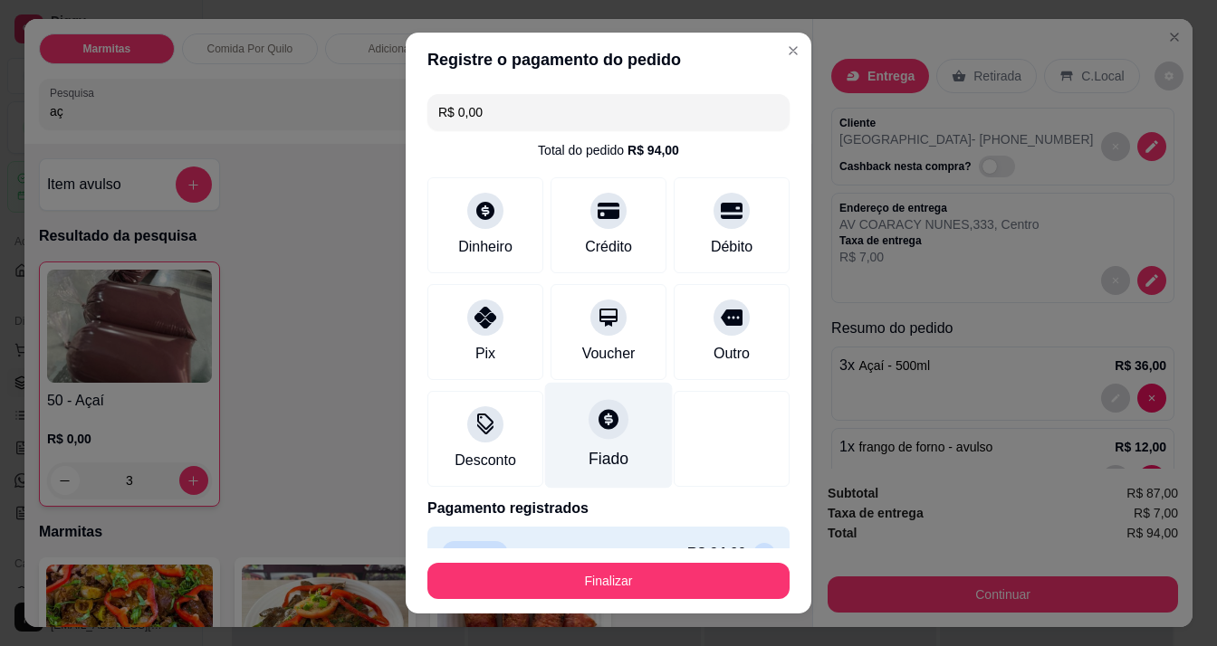
scroll to position [38, 0]
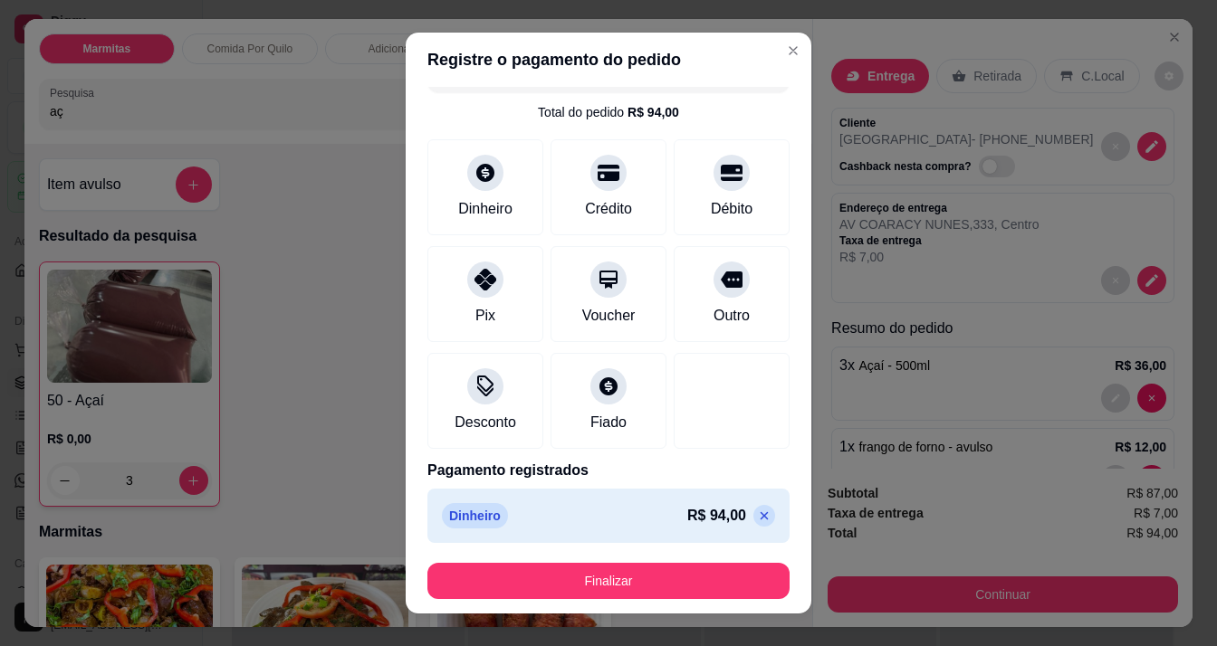
click at [757, 515] on icon at bounding box center [764, 516] width 14 height 14
type input "R$ 94,00"
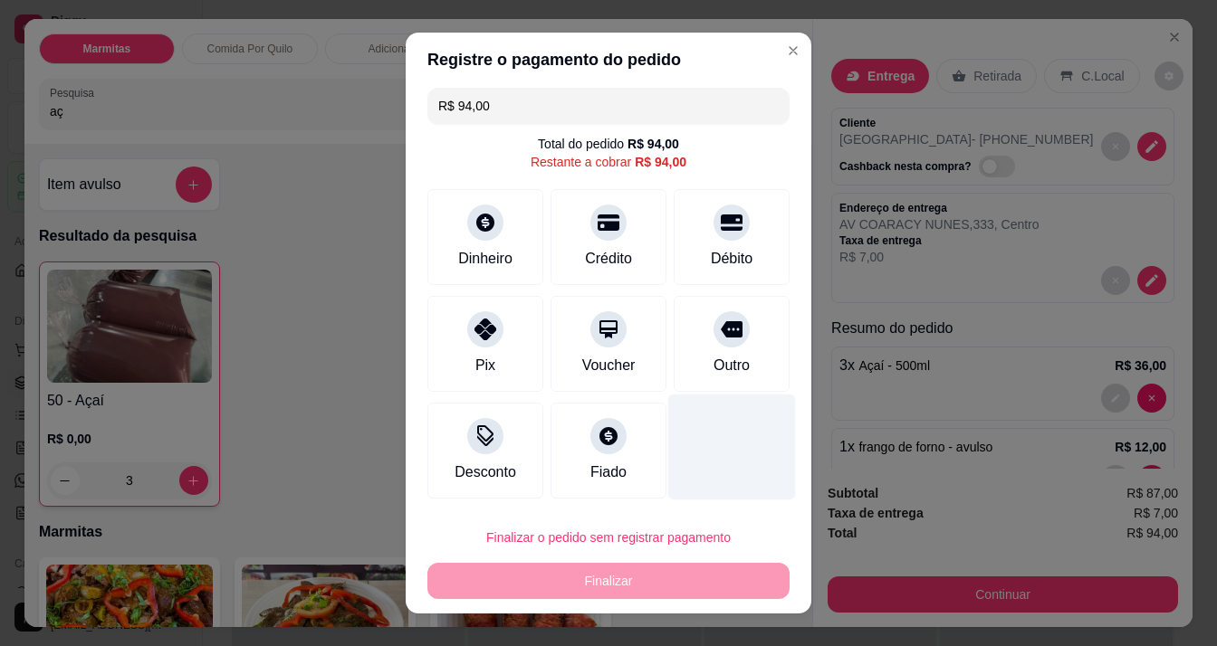
scroll to position [5, 0]
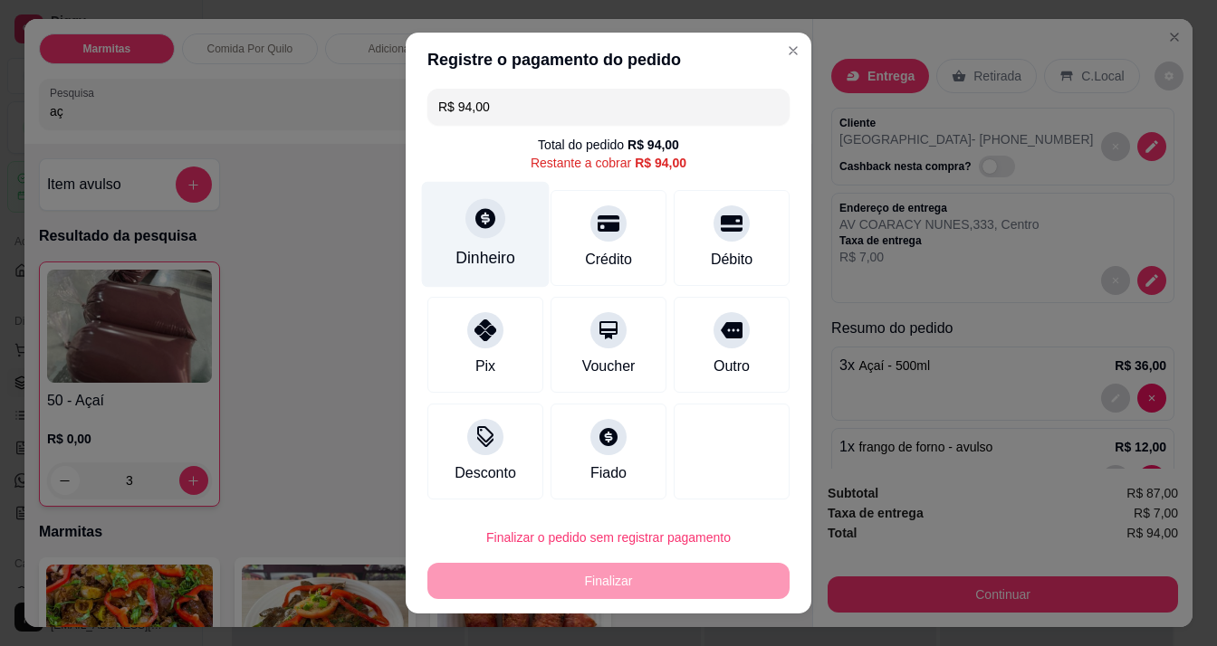
click at [461, 253] on div "Dinheiro" at bounding box center [485, 258] width 60 height 24
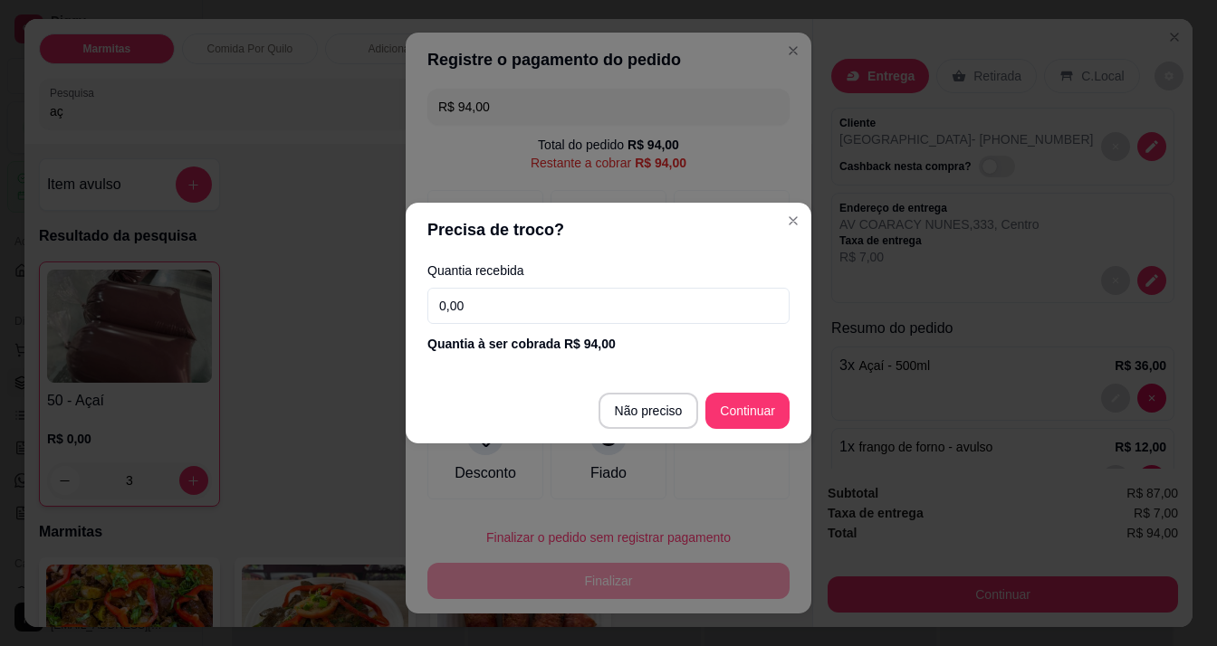
click at [577, 313] on input "0,00" at bounding box center [608, 306] width 362 height 36
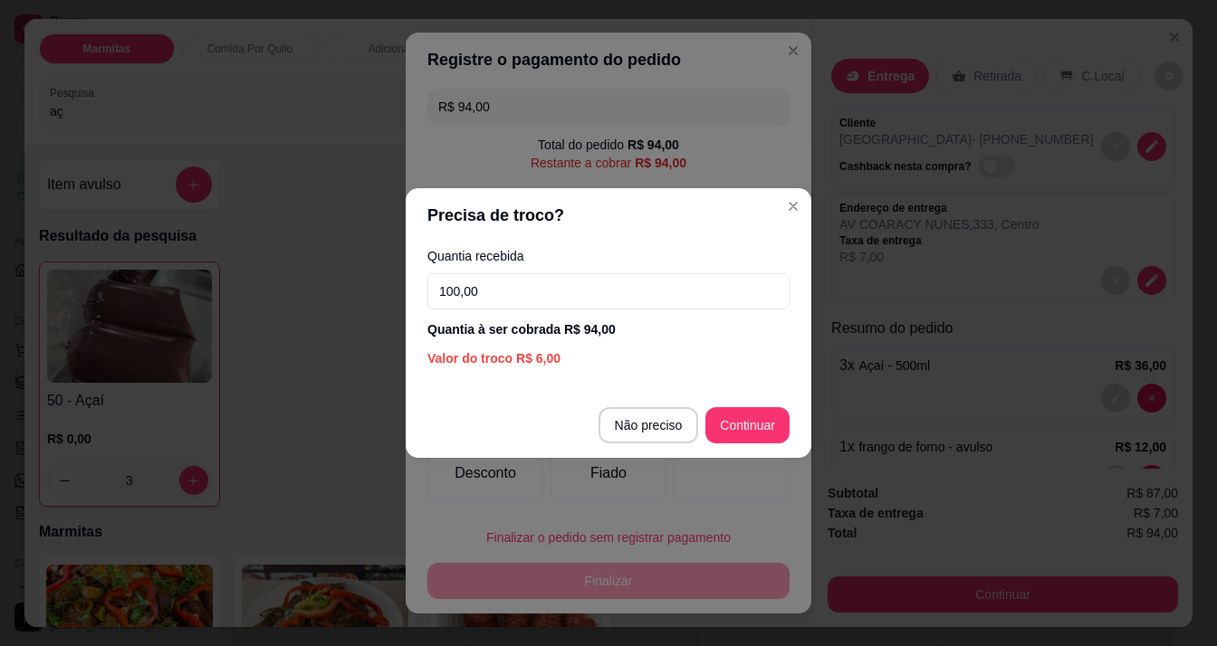
type input "100,00"
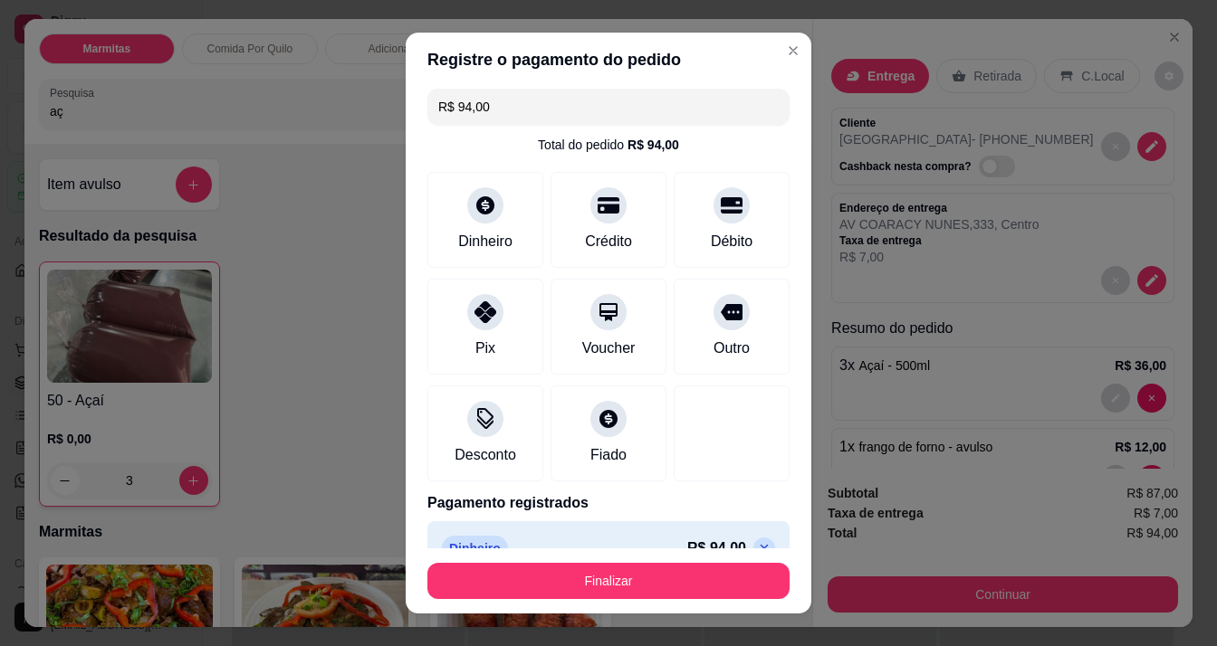
type input "R$ 0,00"
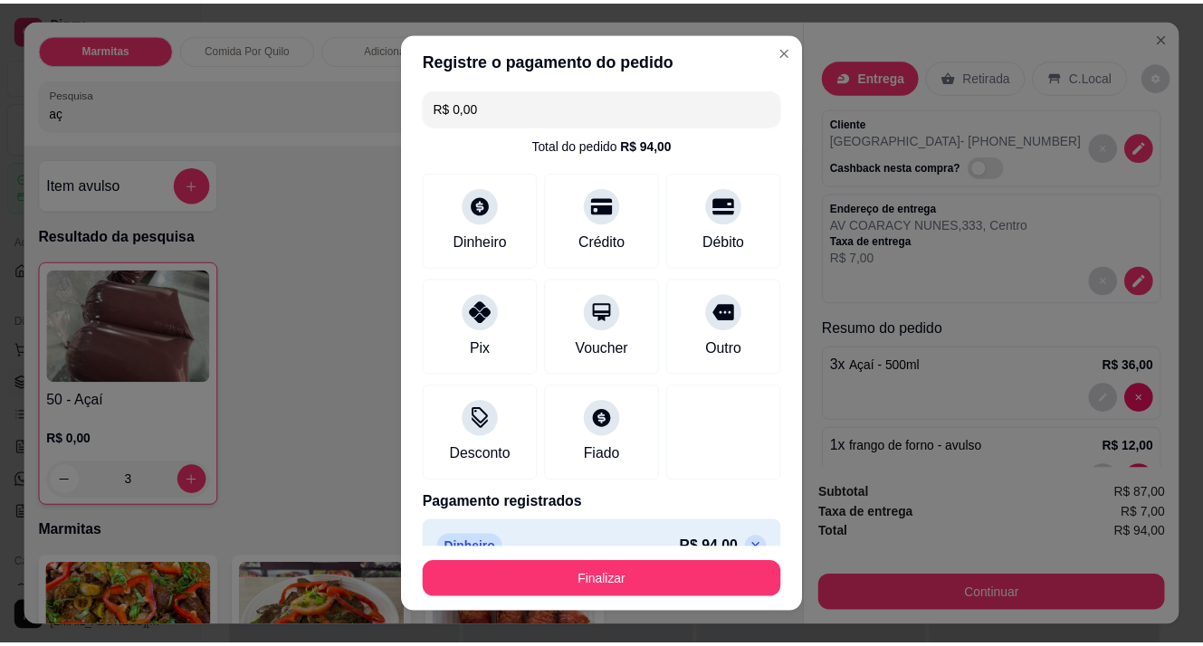
scroll to position [38, 0]
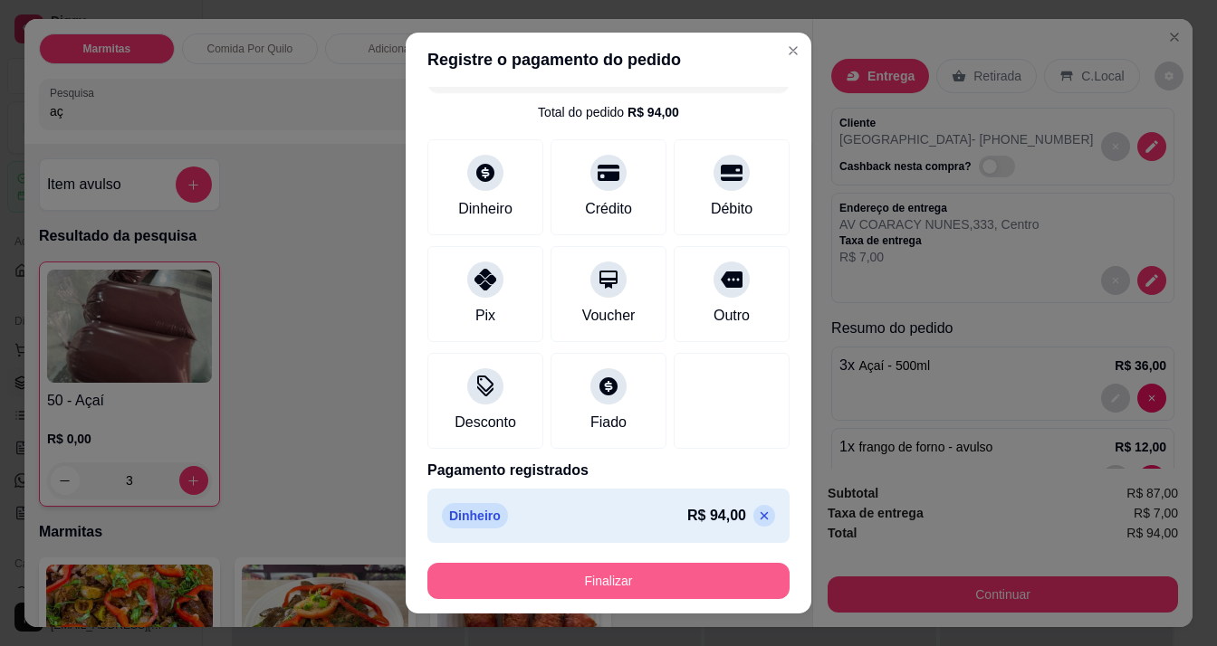
click at [520, 578] on button "Finalizar" at bounding box center [608, 581] width 362 height 36
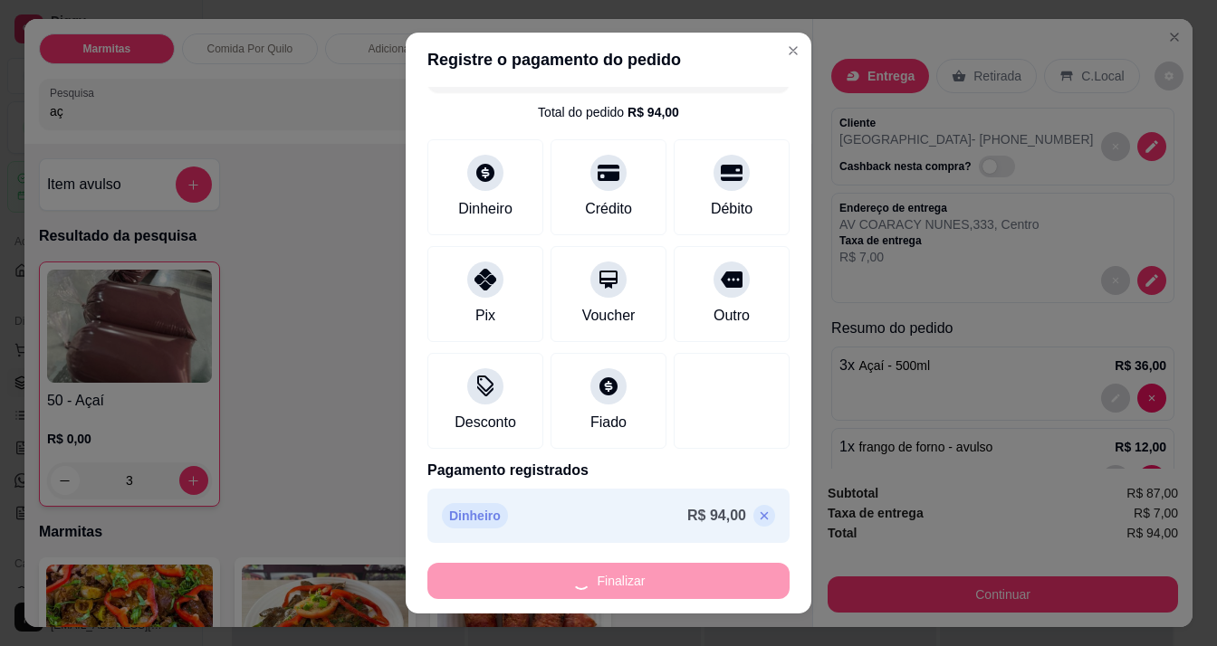
type input "0"
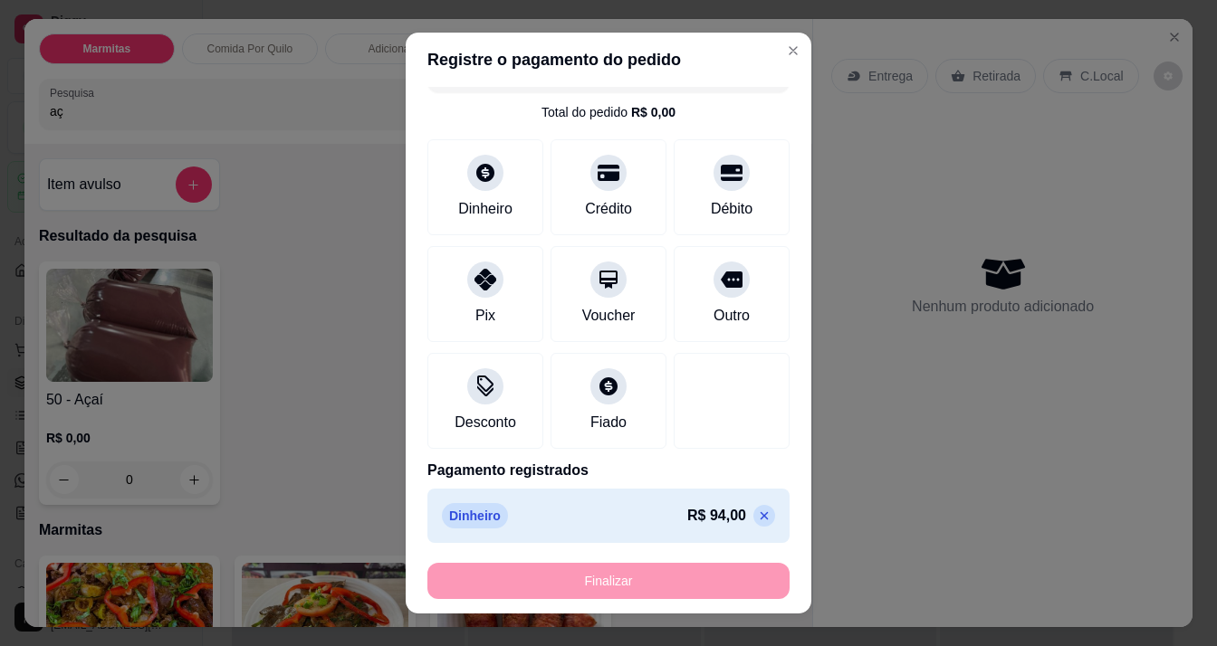
type input "-R$ 94,00"
